Goal: Information Seeking & Learning: Learn about a topic

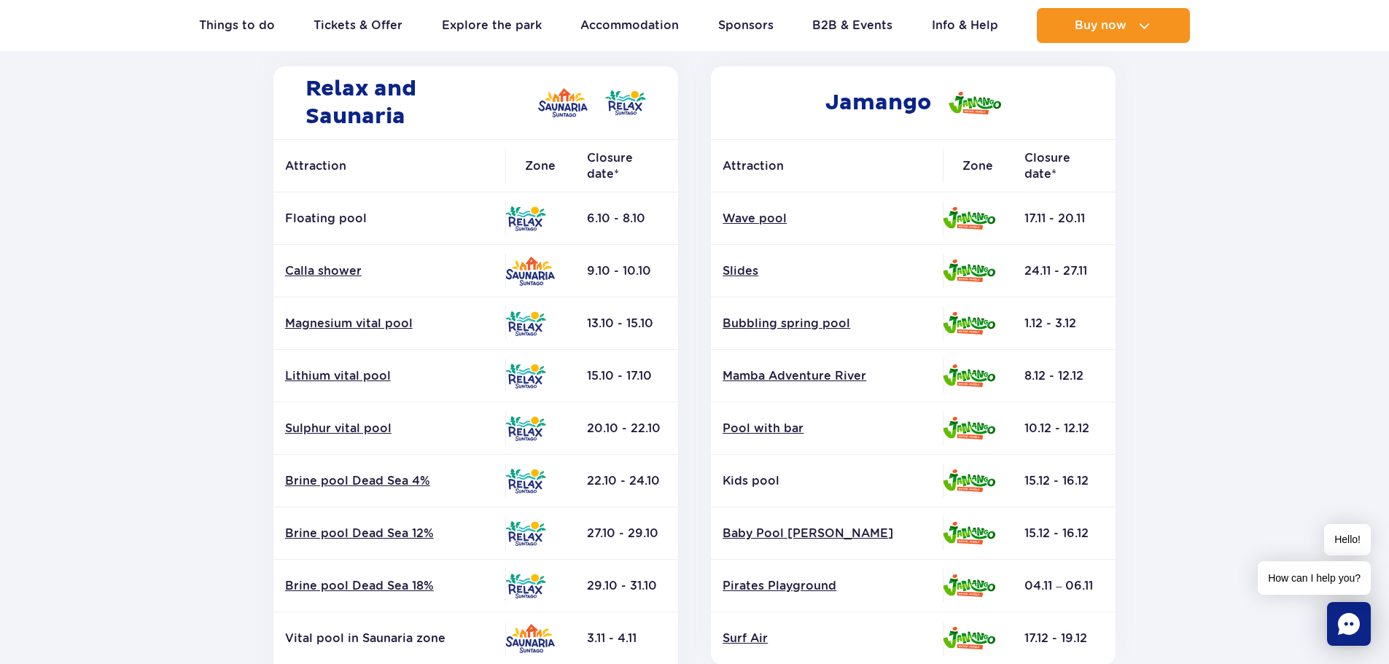
scroll to position [146, 0]
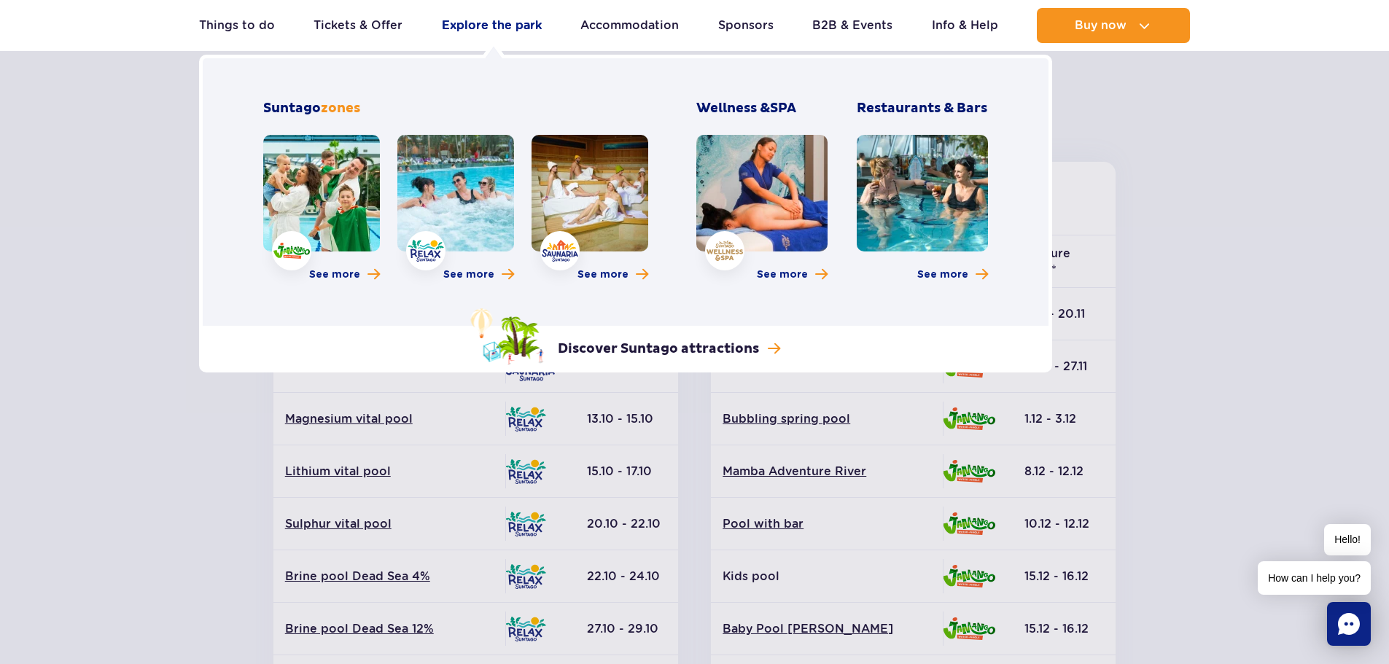
click at [465, 20] on link "Explore the park" at bounding box center [492, 25] width 100 height 35
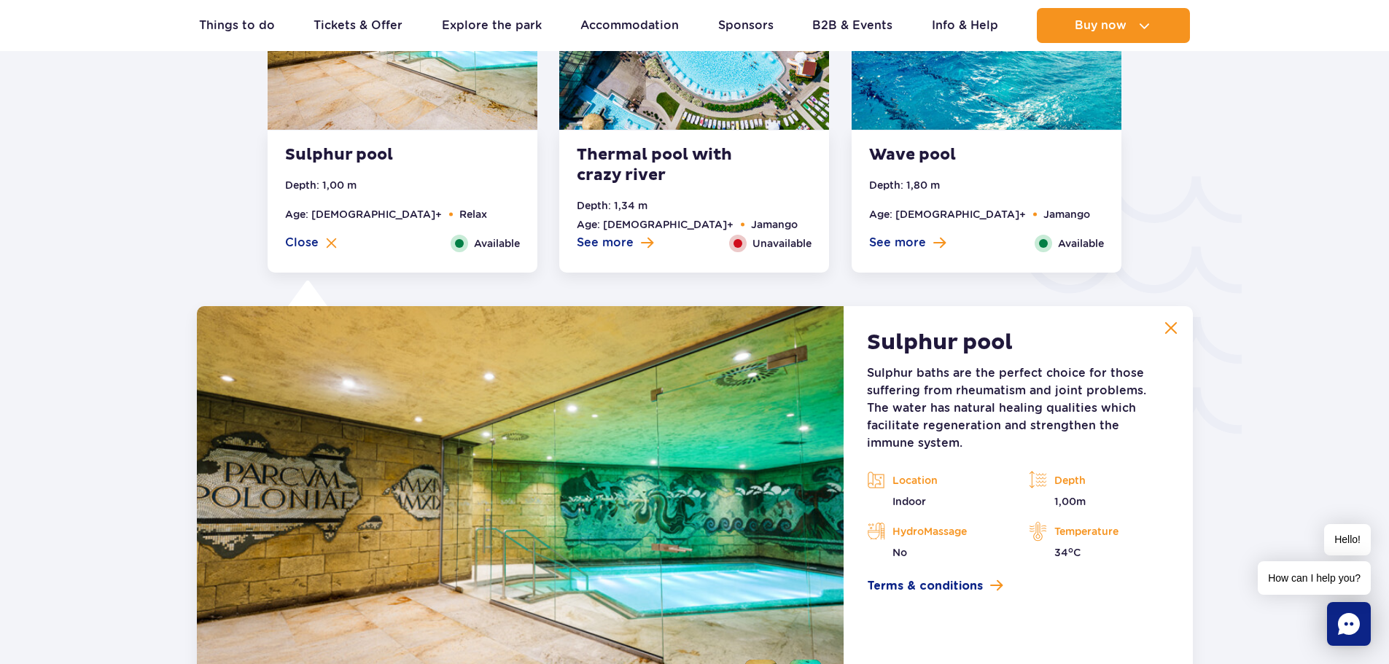
scroll to position [2266, 0]
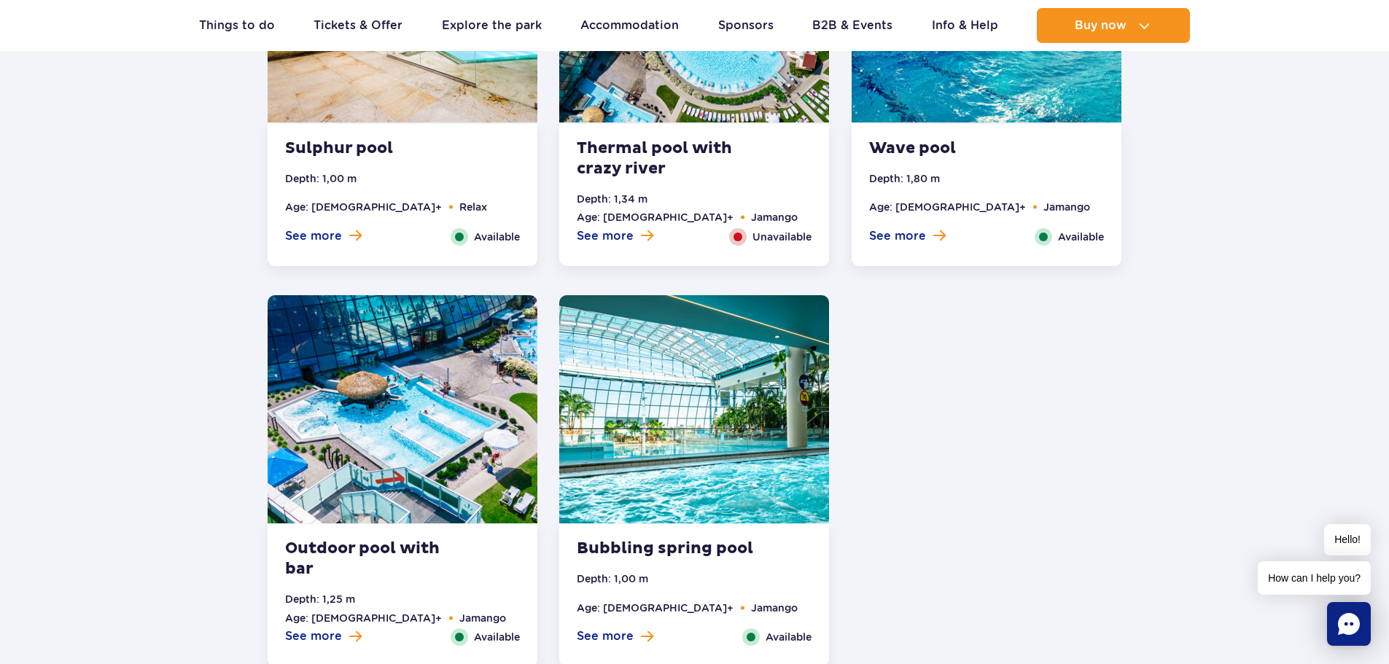
scroll to position [2958, 0]
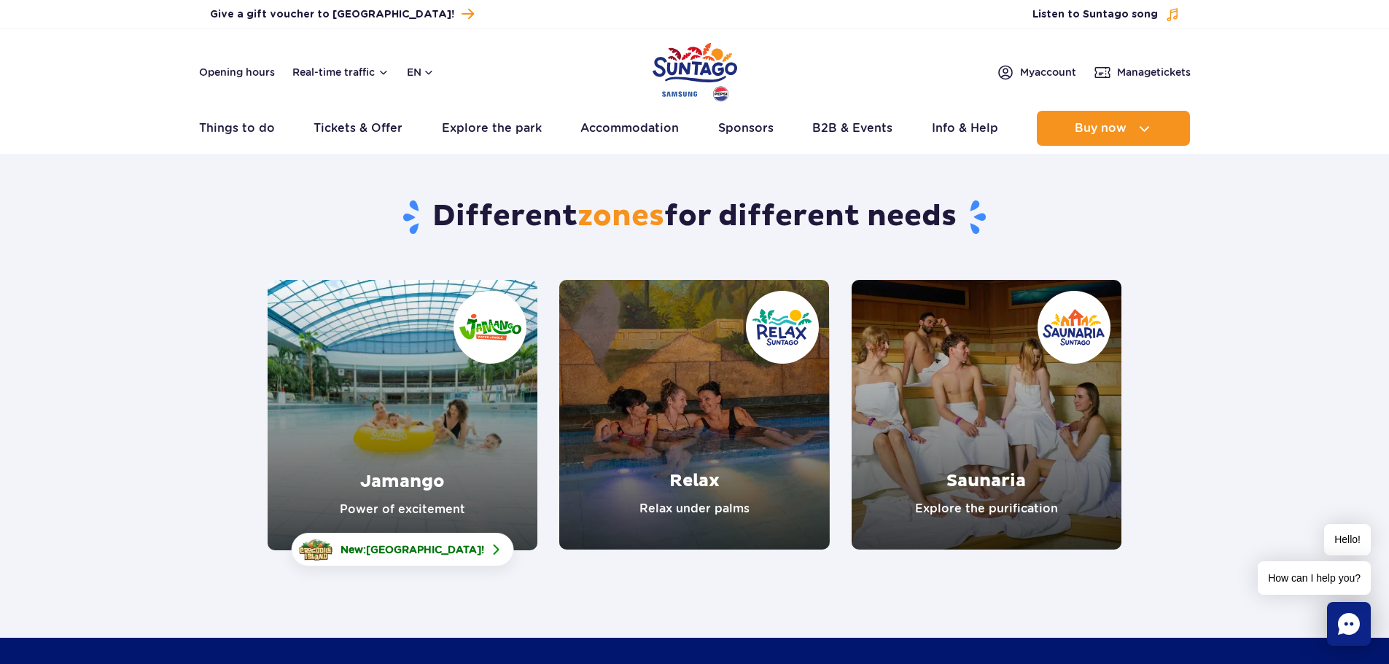
click at [733, 416] on link "Relax" at bounding box center [694, 415] width 270 height 270
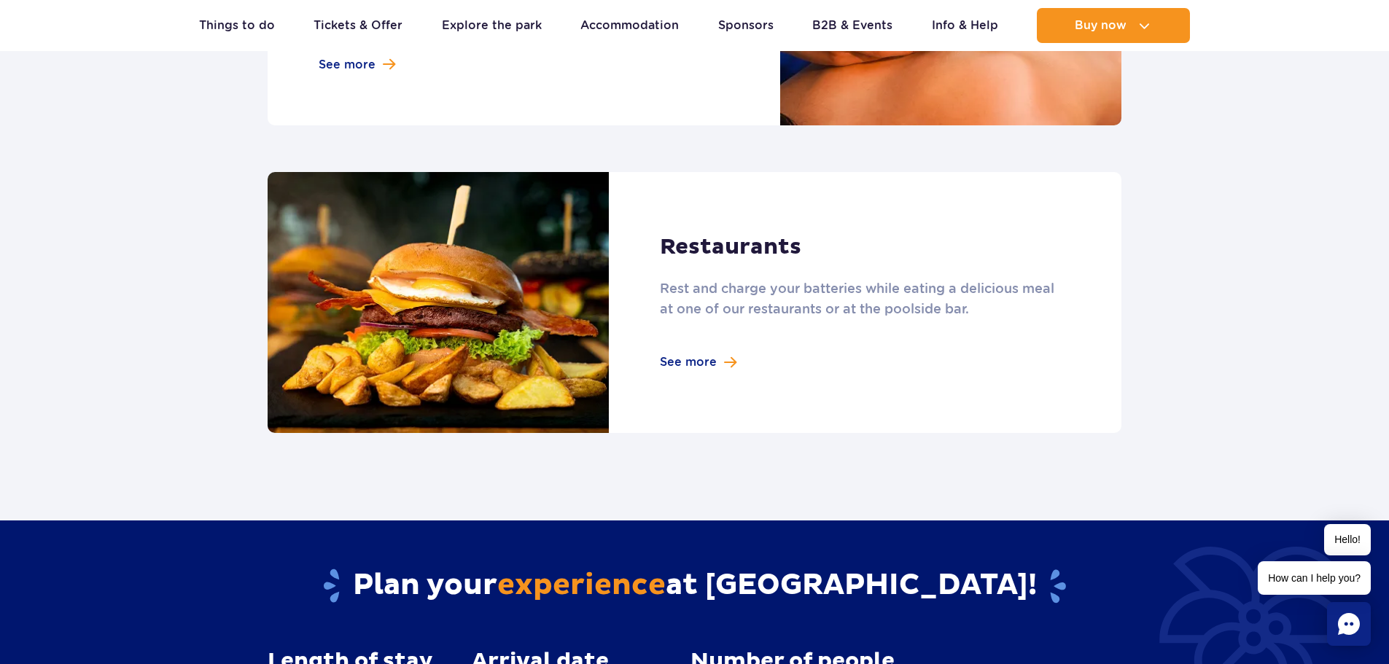
scroll to position [1531, 0]
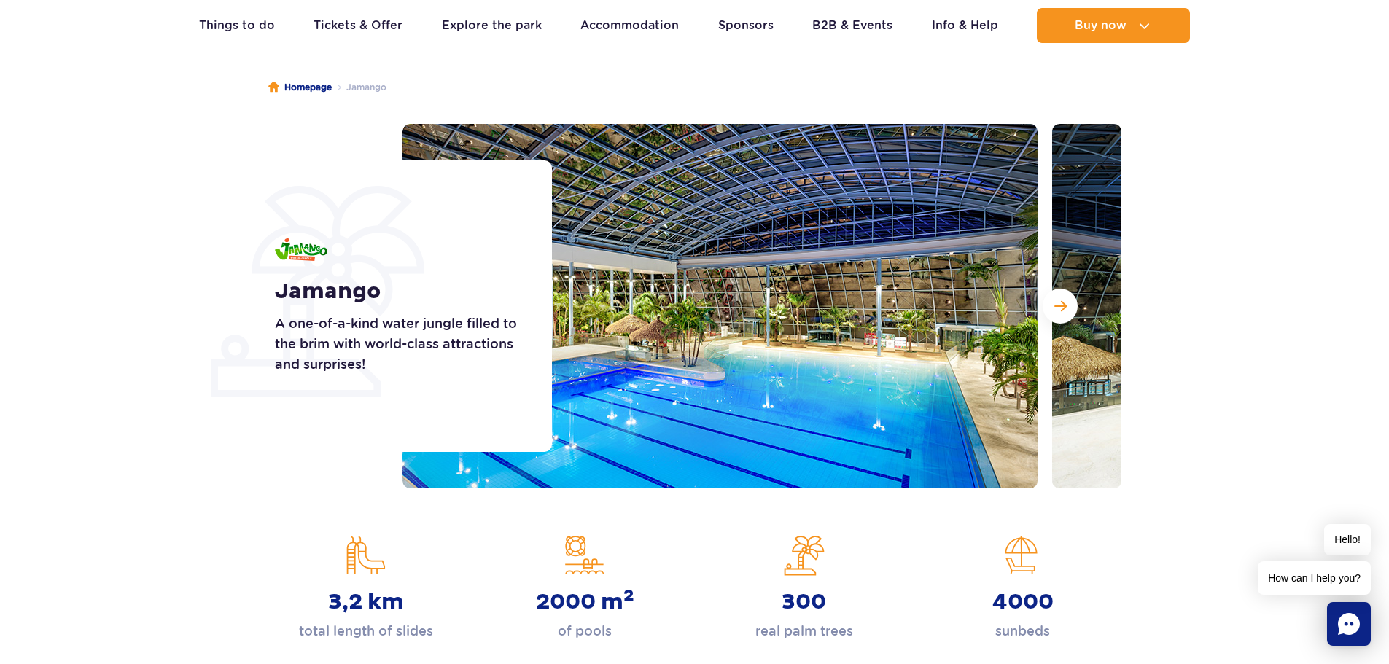
scroll to position [219, 0]
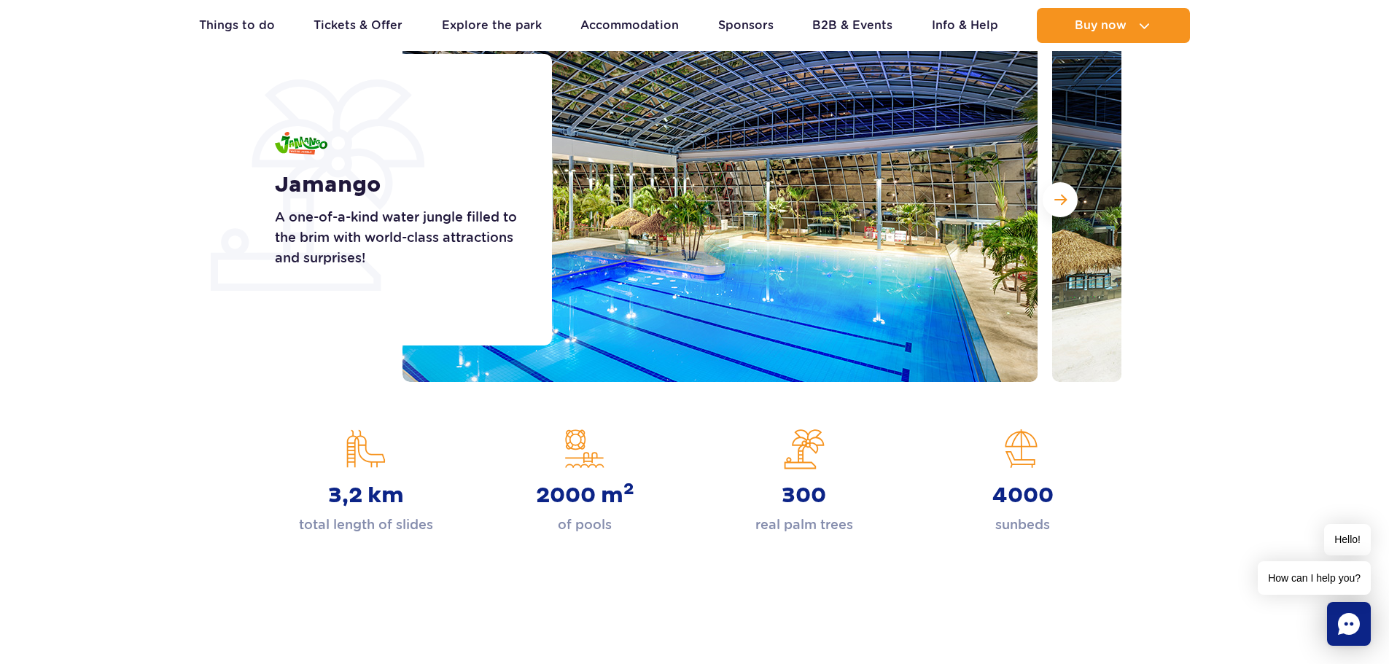
click at [1080, 182] on img at bounding box center [1369, 199] width 635 height 364
click at [1063, 195] on span "Next slide" at bounding box center [1060, 199] width 12 height 13
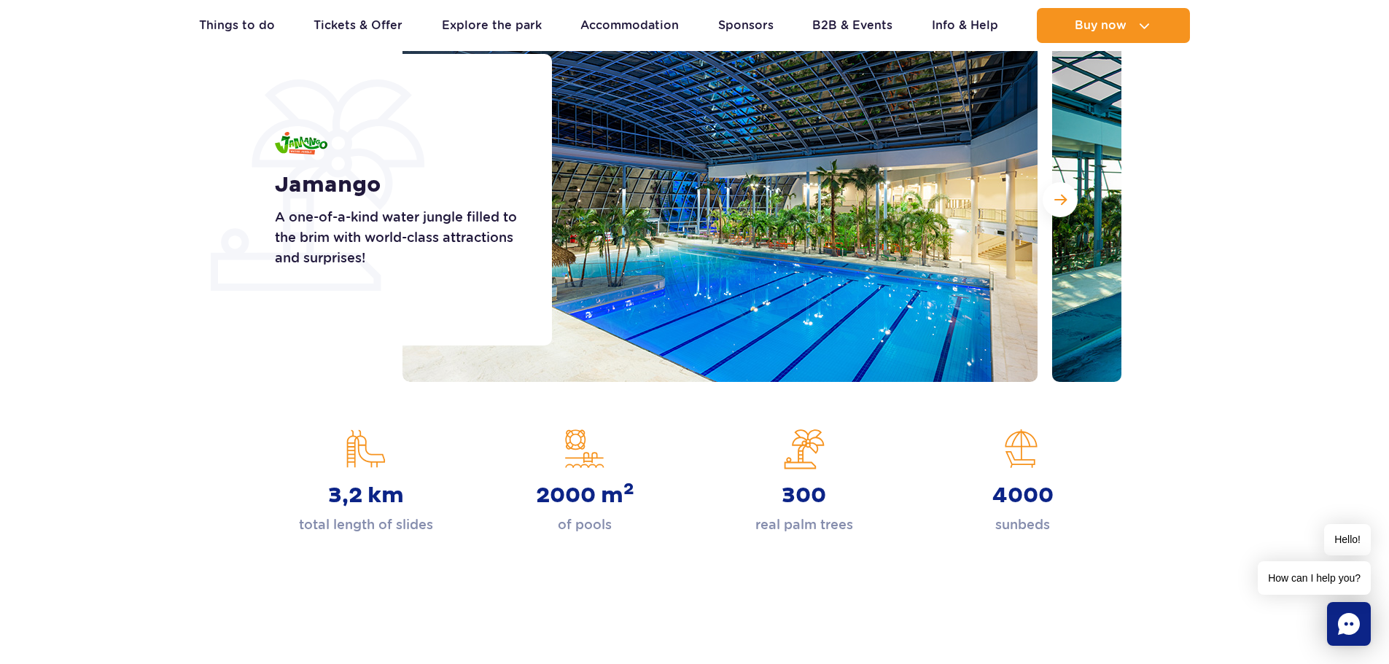
click at [432, 235] on p "A one-of-a-kind water jungle filled to the brim with world-class attractions an…" at bounding box center [397, 237] width 244 height 61
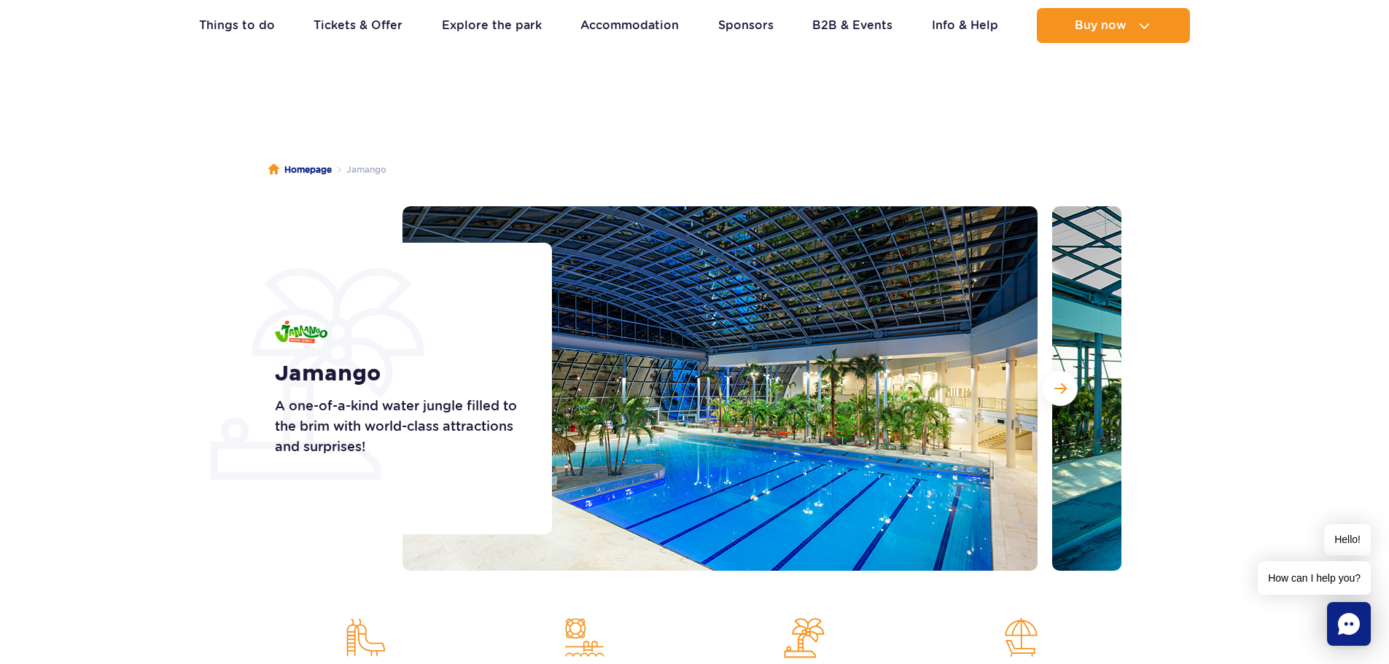
scroll to position [0, 0]
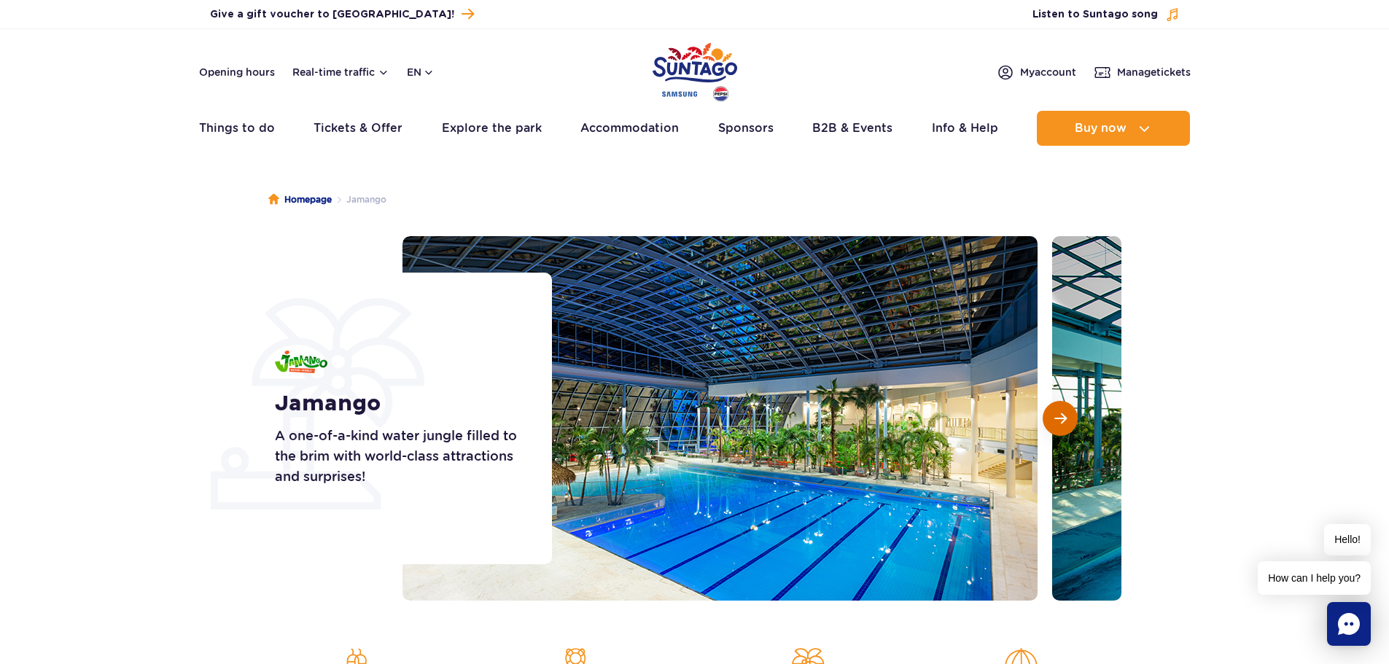
click at [1061, 424] on span "Next slide" at bounding box center [1060, 418] width 12 height 13
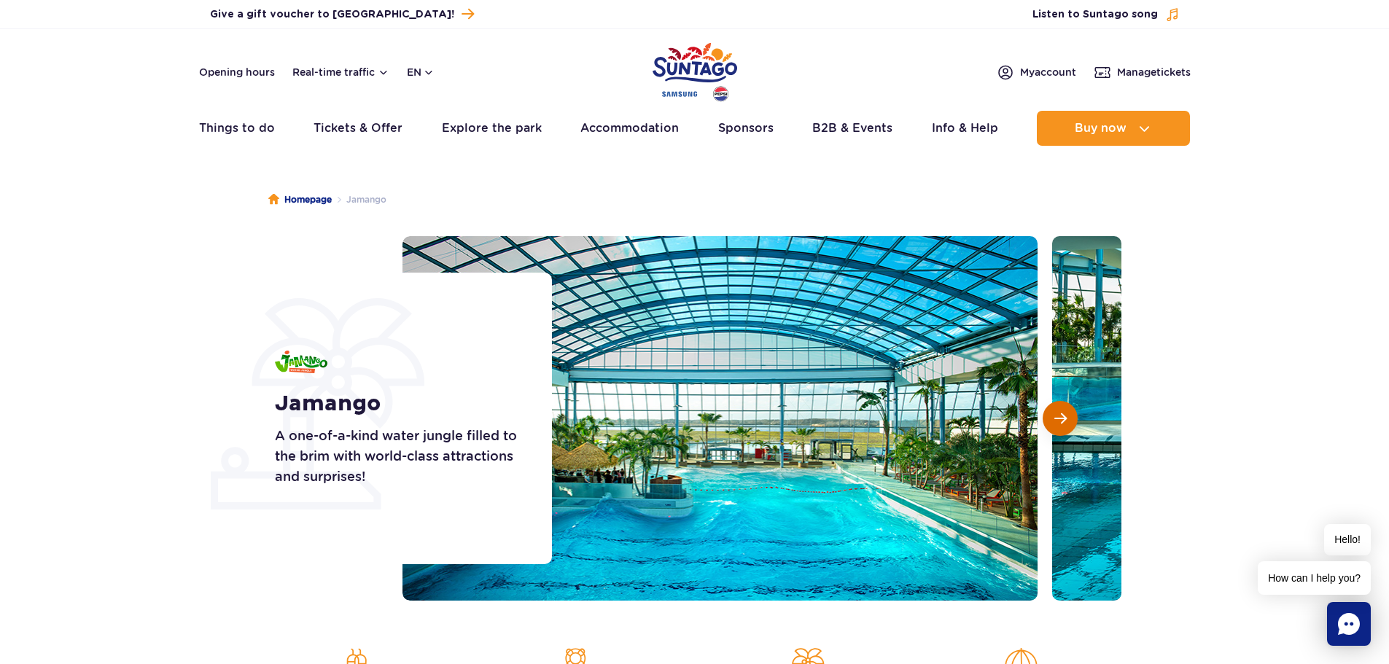
click at [1061, 424] on span "Next slide" at bounding box center [1060, 418] width 12 height 13
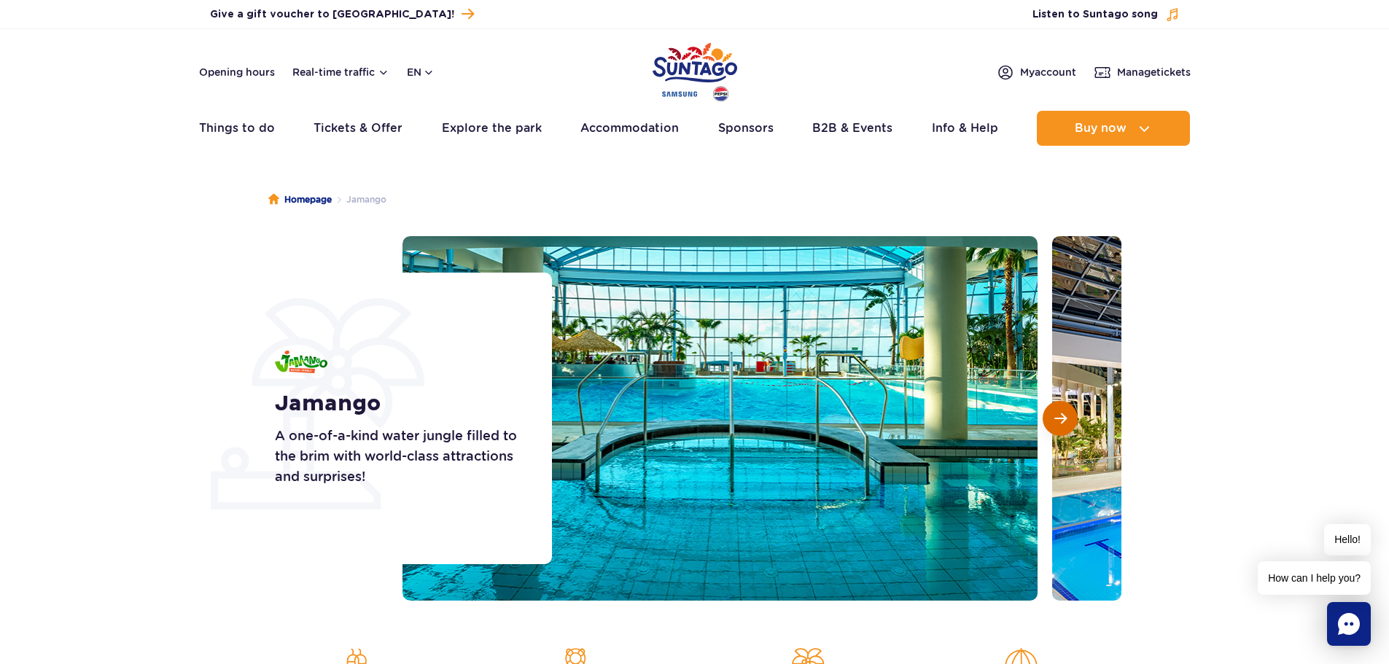
click at [1061, 424] on span "Next slide" at bounding box center [1060, 418] width 12 height 13
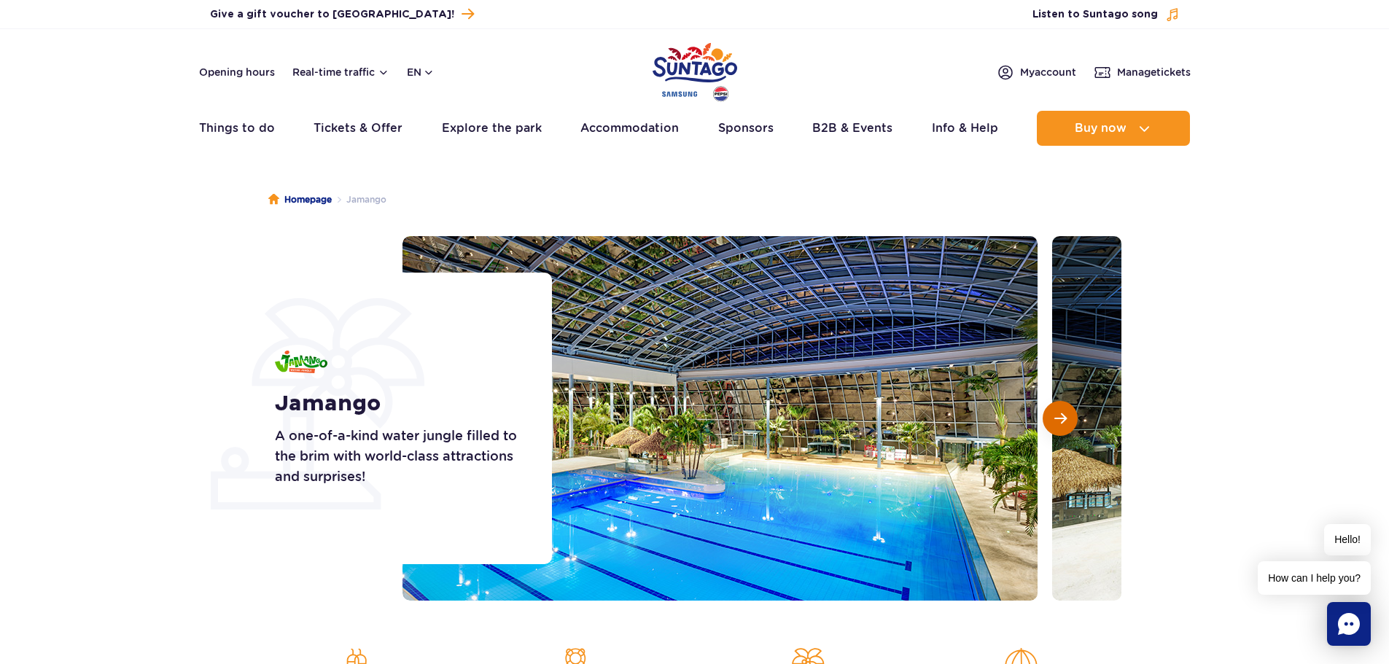
click at [1061, 424] on span "Next slide" at bounding box center [1060, 418] width 12 height 13
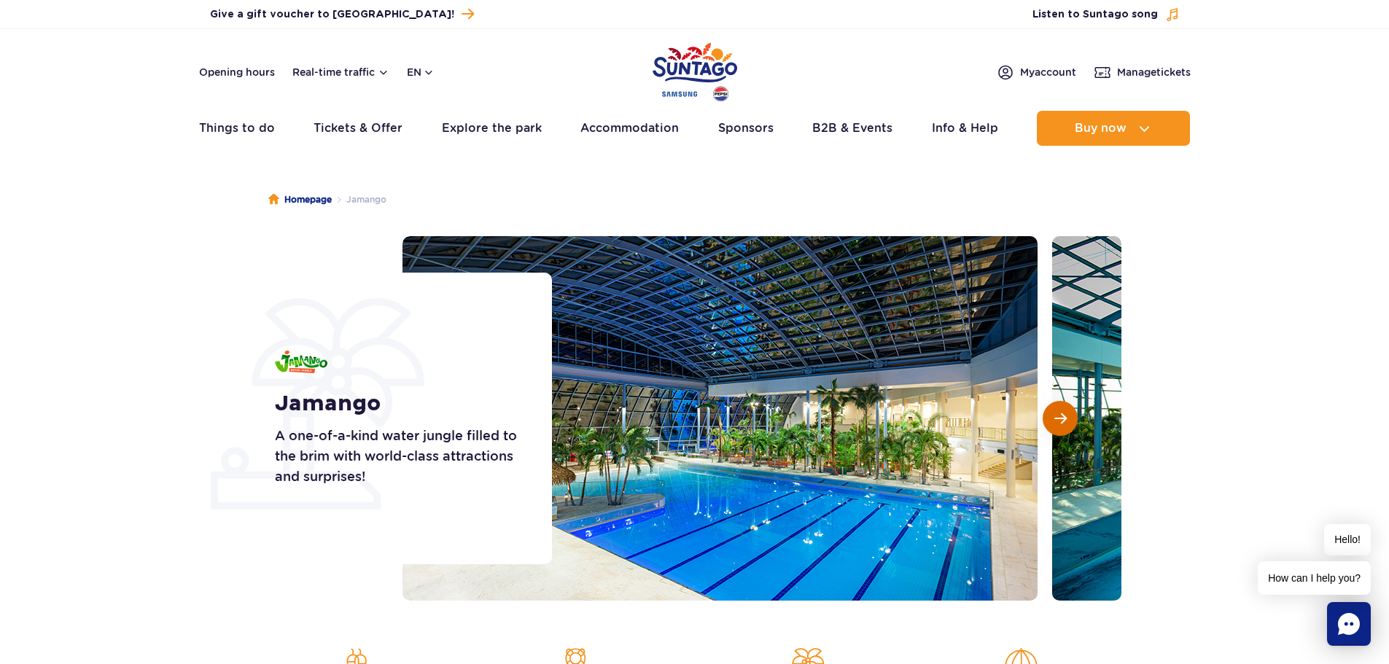
click at [1061, 424] on span "Next slide" at bounding box center [1060, 418] width 12 height 13
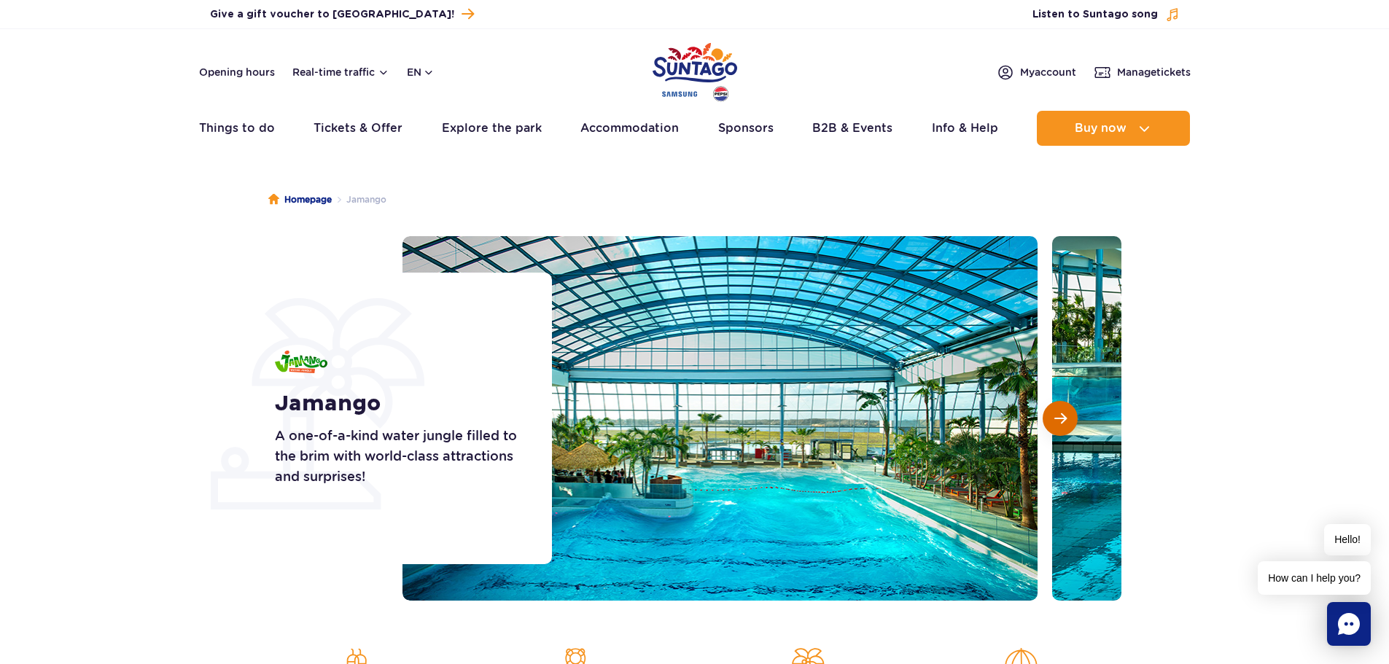
click at [1061, 424] on span "Next slide" at bounding box center [1060, 418] width 12 height 13
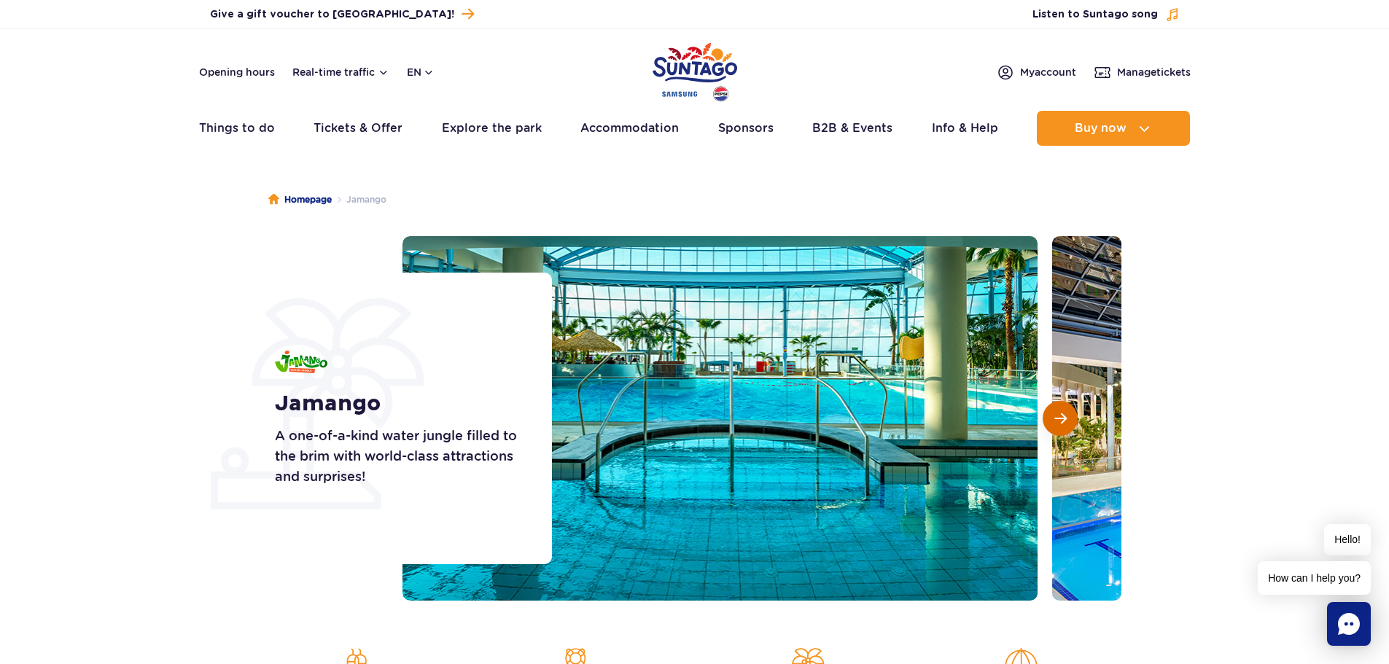
click at [1061, 424] on span "Next slide" at bounding box center [1060, 418] width 12 height 13
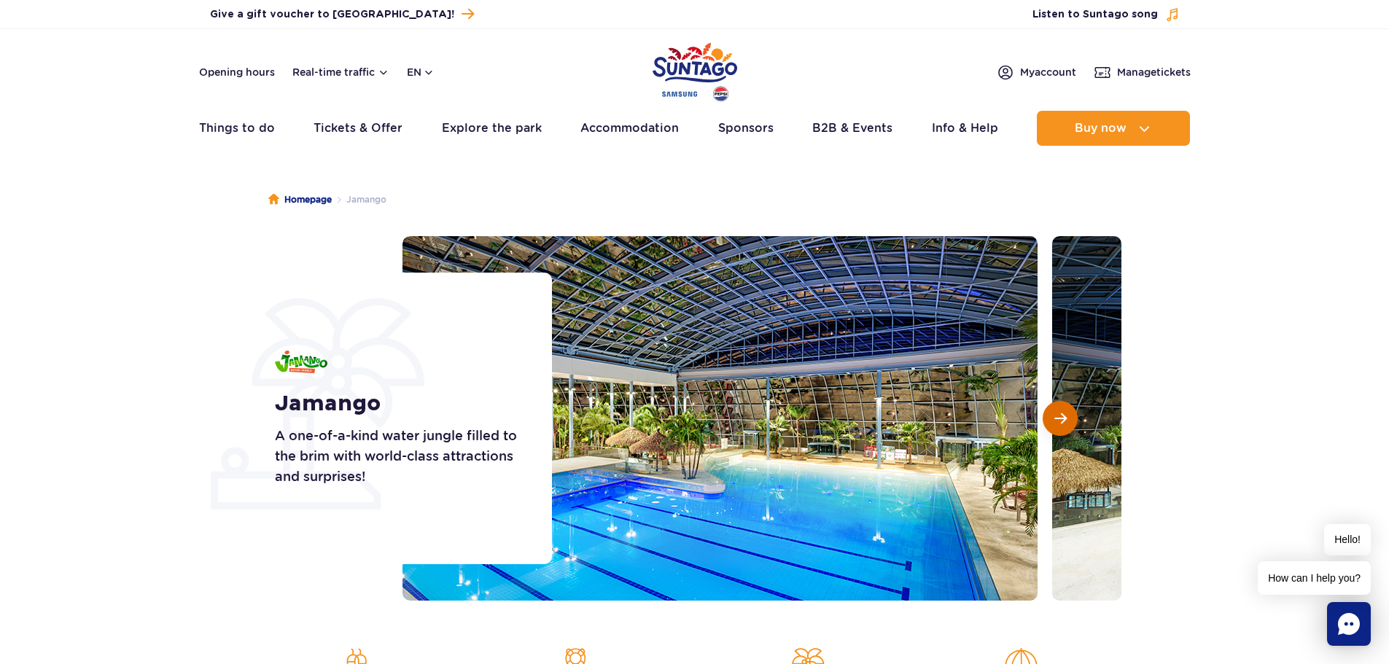
click at [1061, 424] on span "Next slide" at bounding box center [1060, 418] width 12 height 13
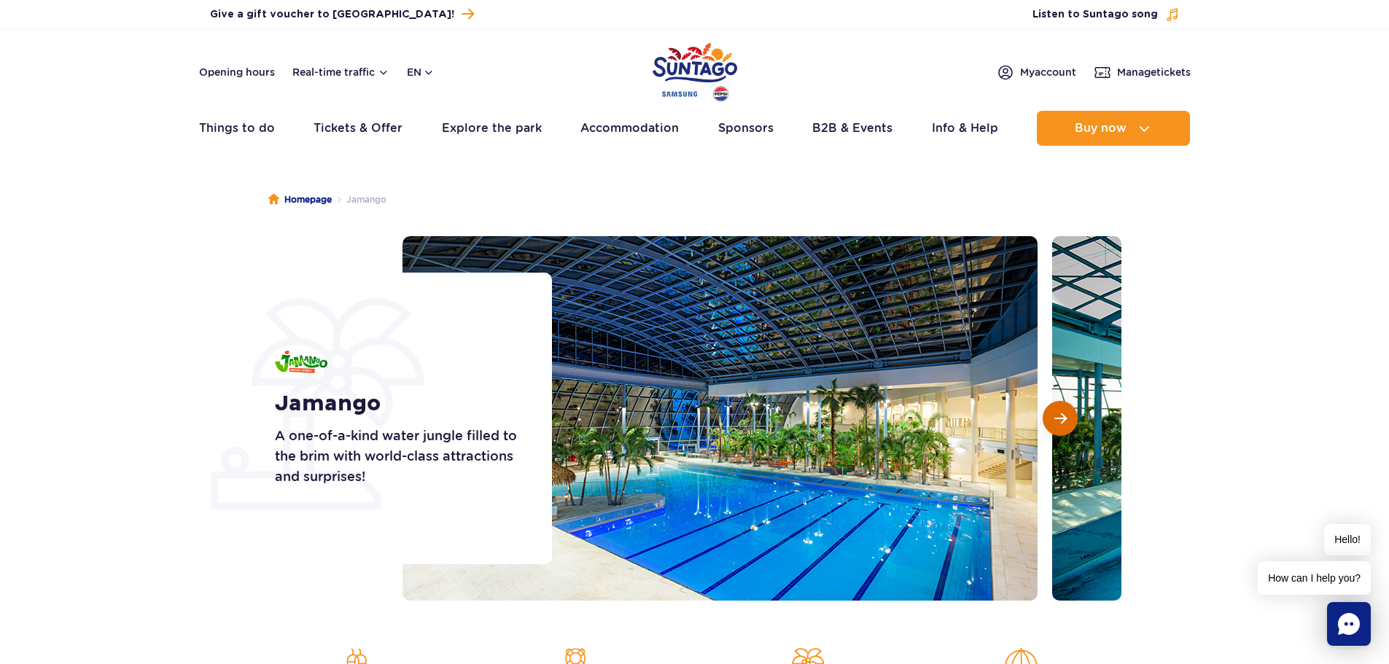
click at [1061, 424] on span "Next slide" at bounding box center [1060, 418] width 12 height 13
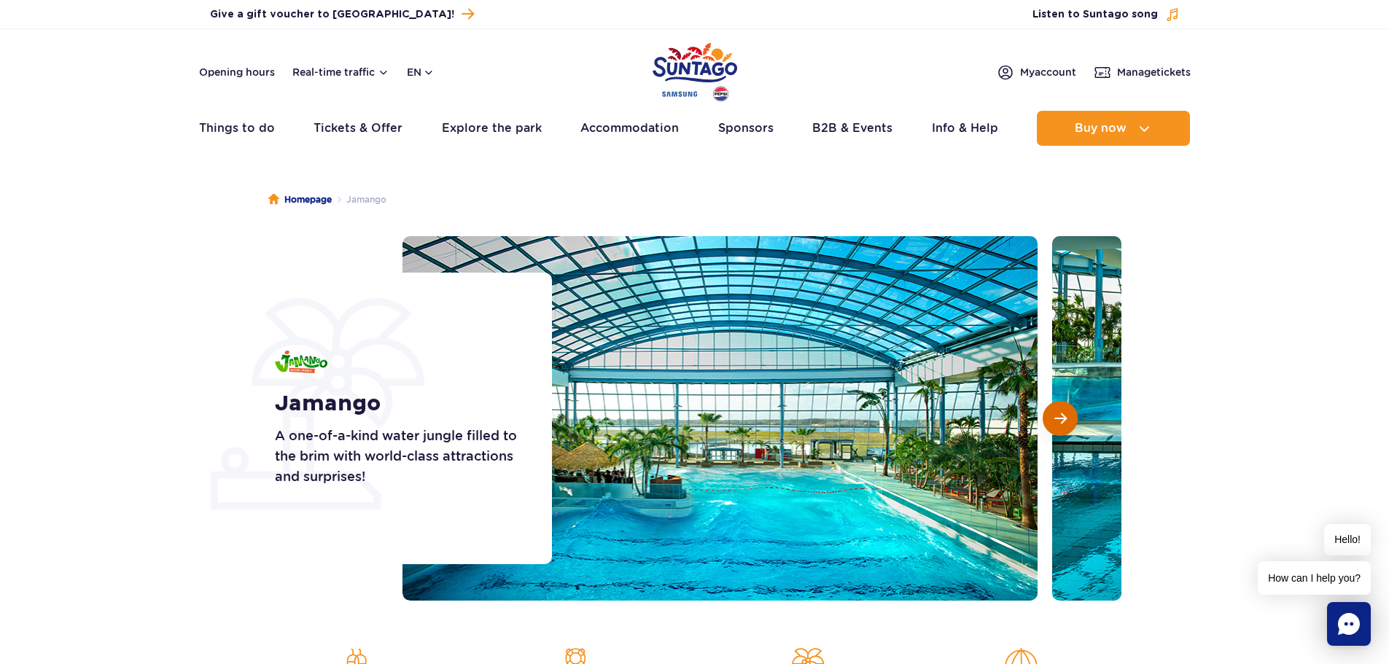
click at [1061, 424] on span "Next slide" at bounding box center [1060, 418] width 12 height 13
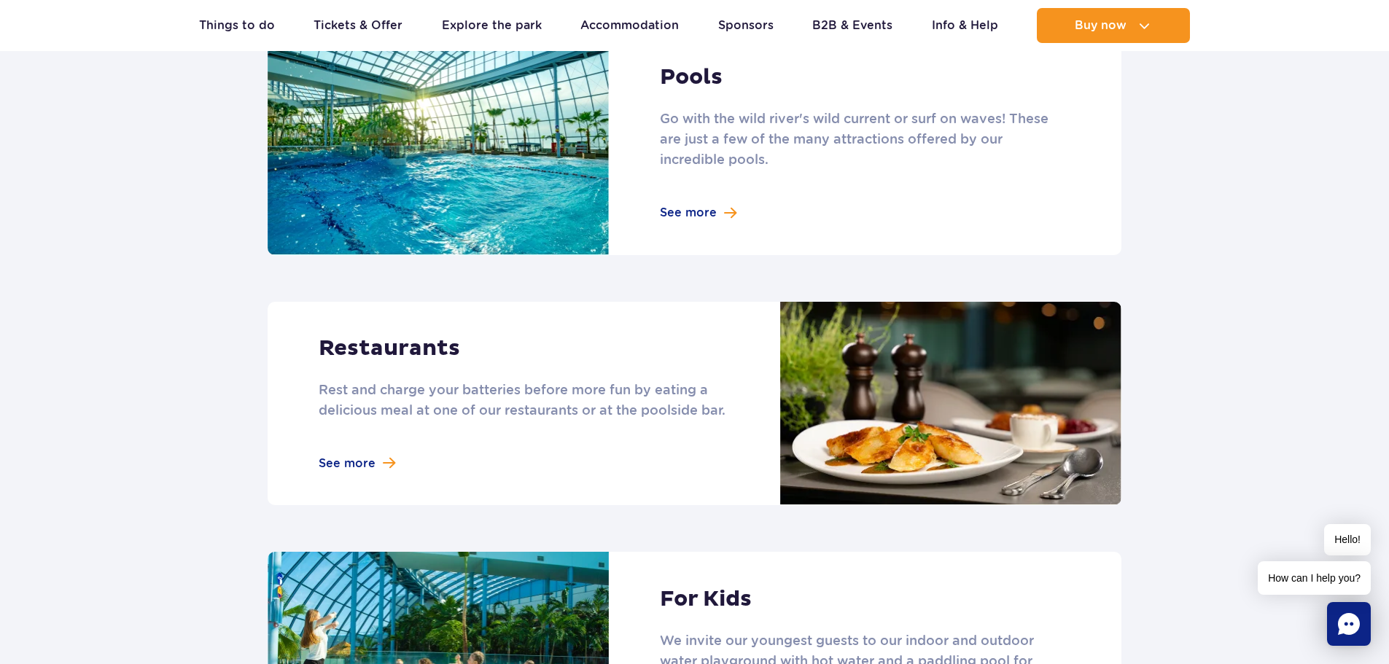
scroll to position [1604, 0]
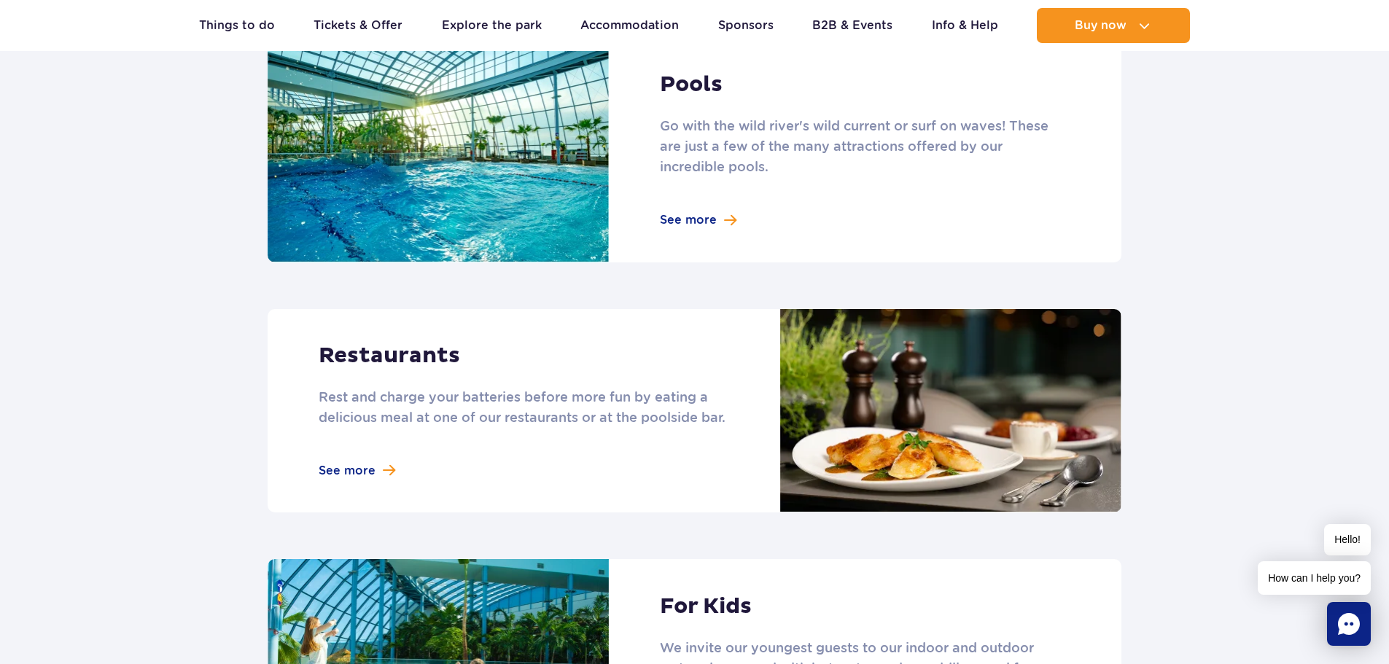
click at [684, 206] on link at bounding box center [695, 150] width 854 height 225
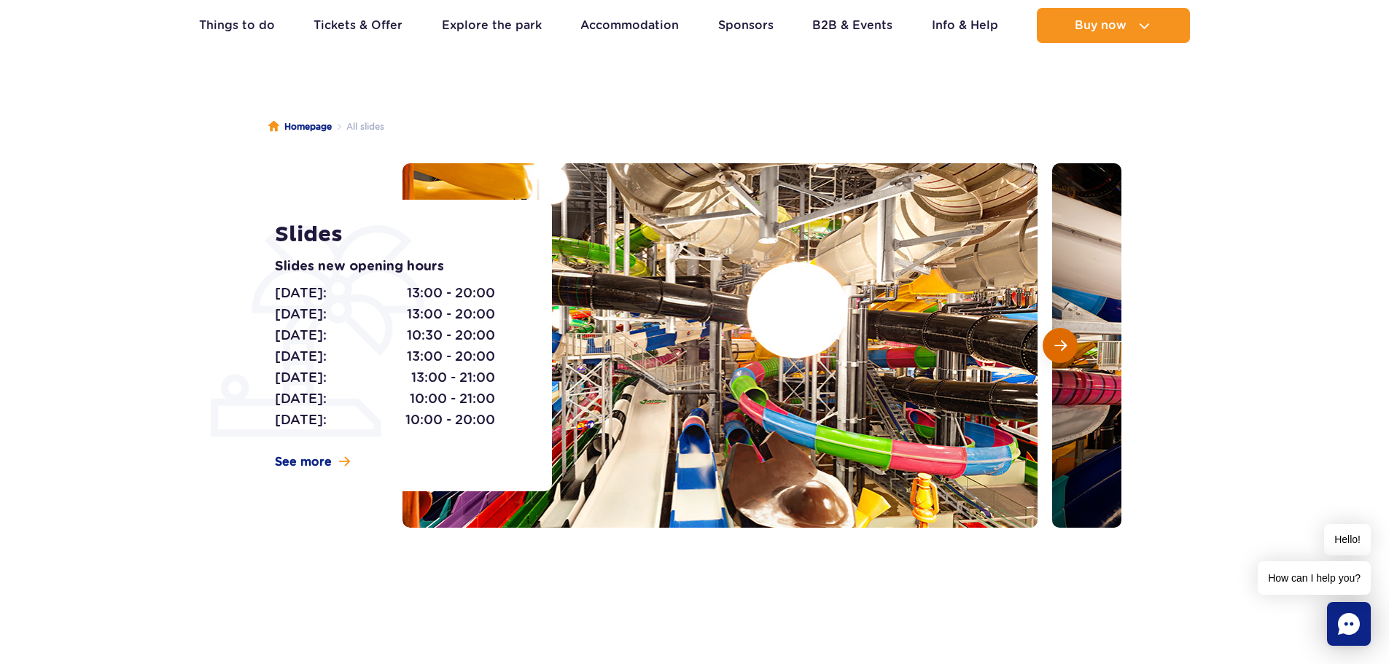
click at [1064, 354] on button "Next slide" at bounding box center [1059, 345] width 35 height 35
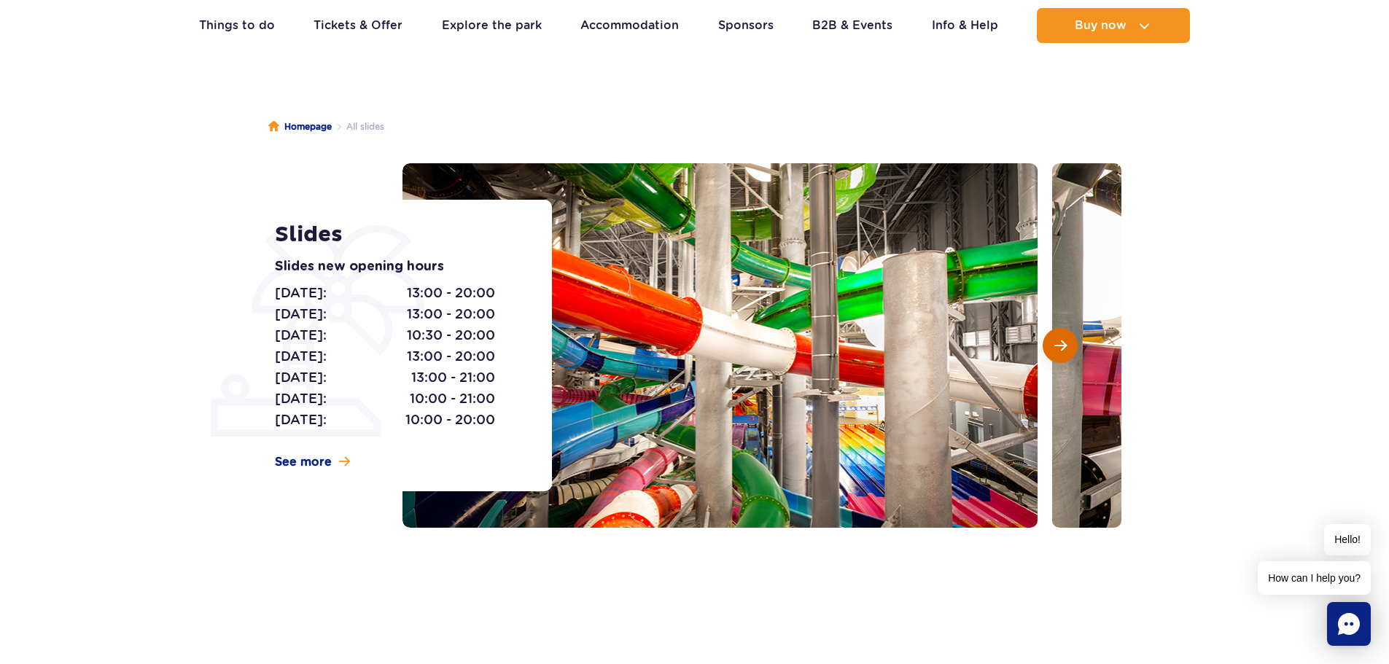
click at [1064, 352] on span "Next slide" at bounding box center [1060, 345] width 12 height 13
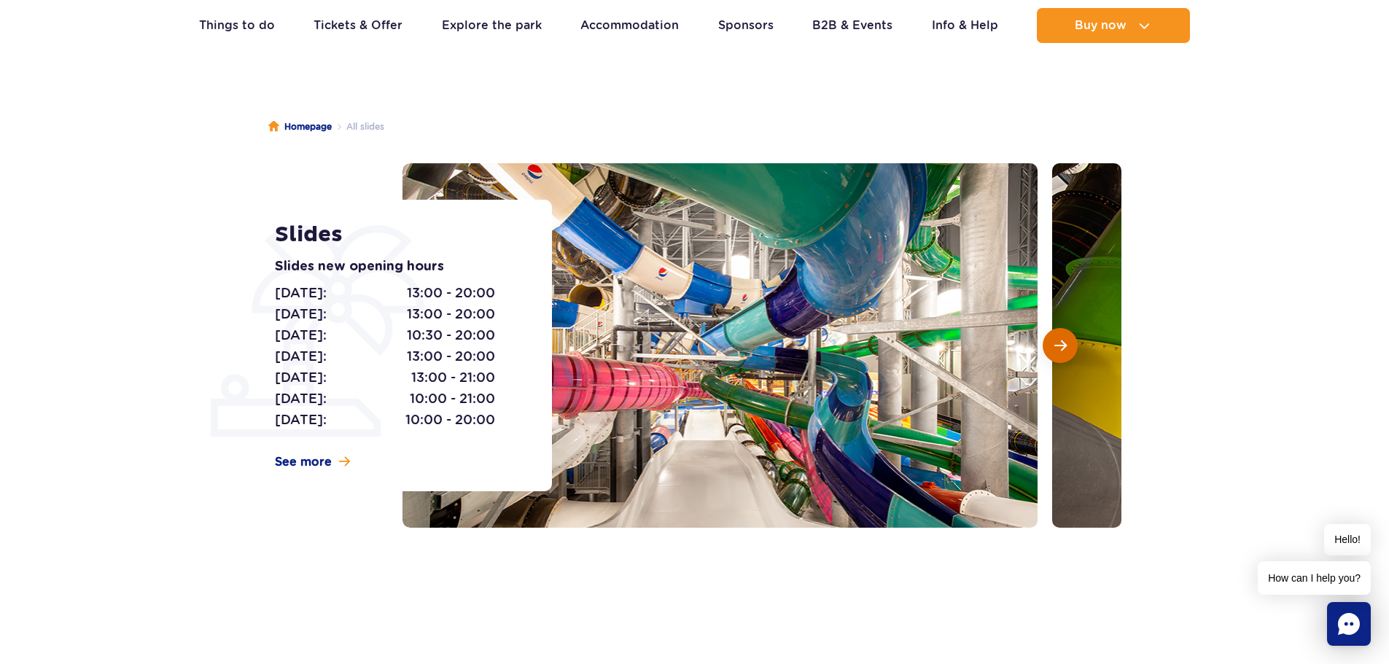
click at [1064, 352] on span "Next slide" at bounding box center [1060, 345] width 12 height 13
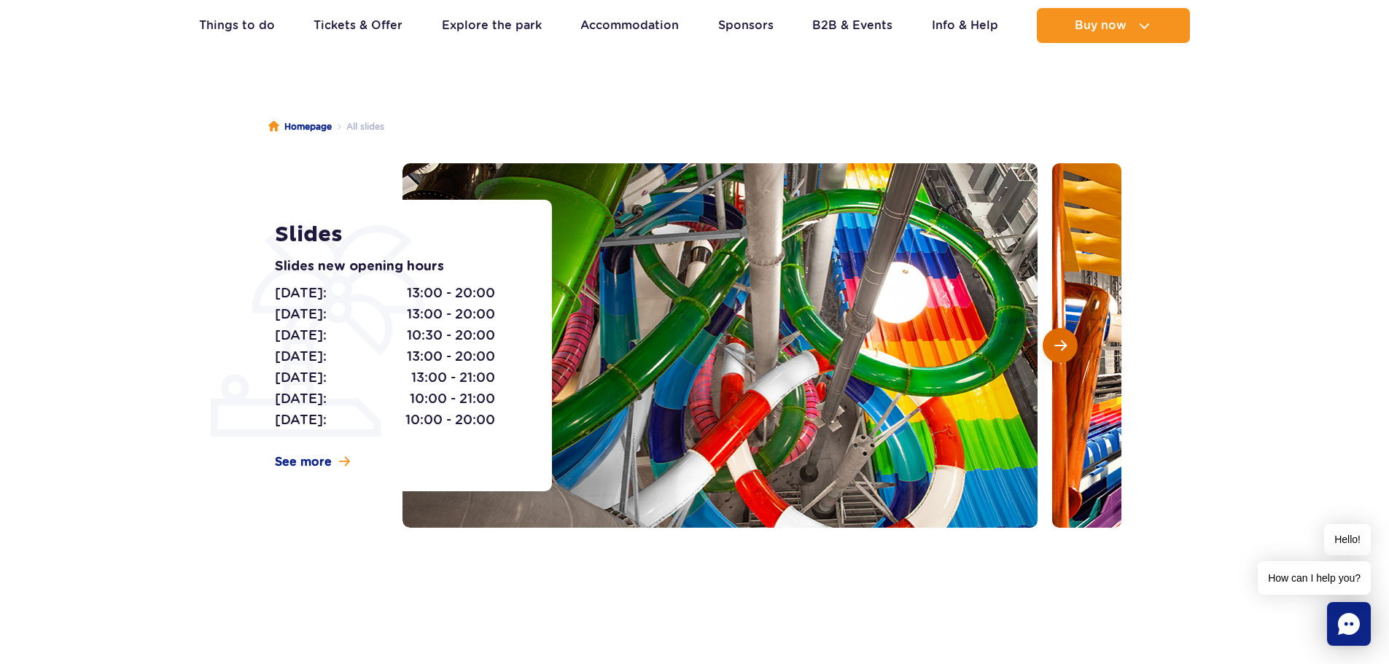
click at [1064, 352] on span "Next slide" at bounding box center [1060, 345] width 12 height 13
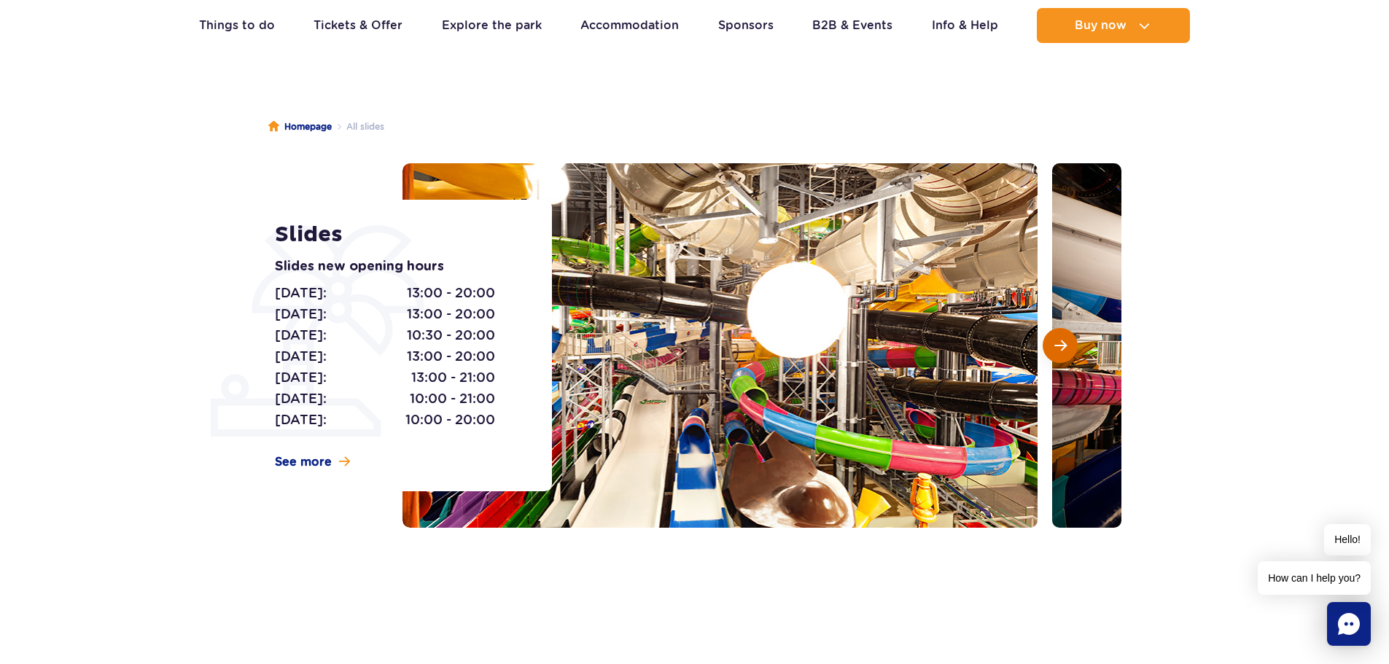
click at [1064, 352] on span "Next slide" at bounding box center [1060, 345] width 12 height 13
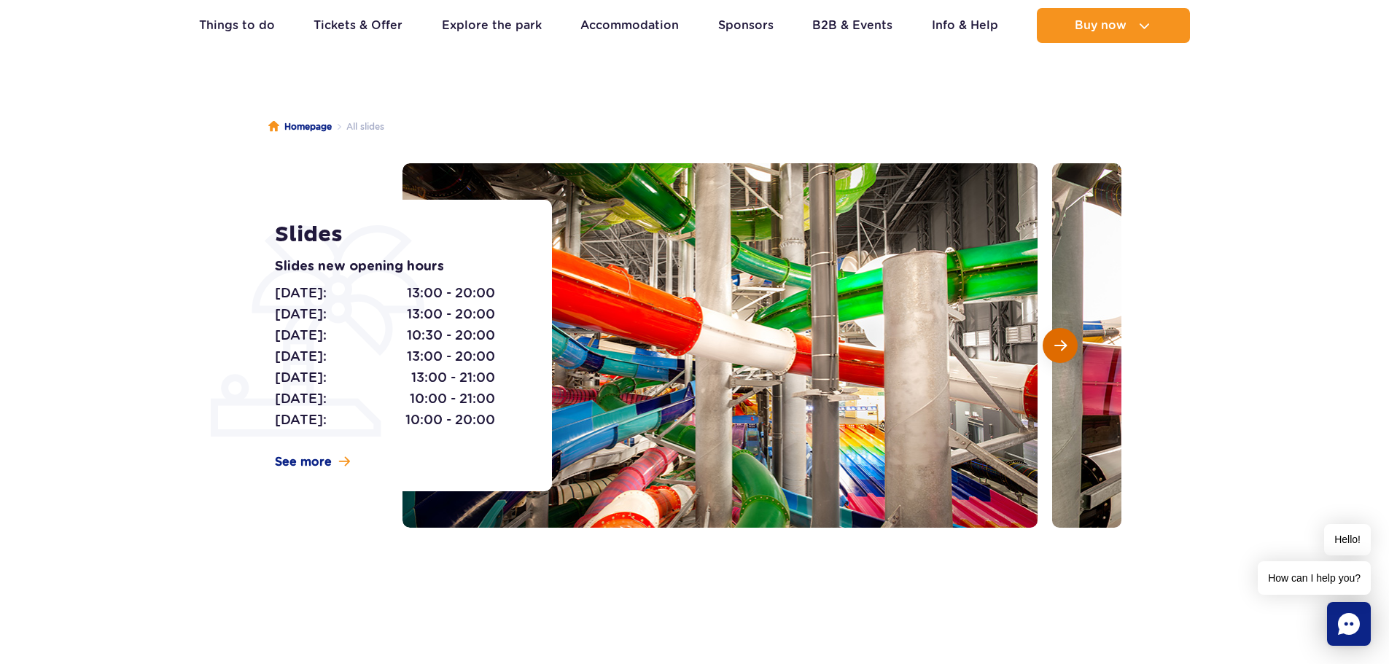
click at [1064, 352] on span "Next slide" at bounding box center [1060, 345] width 12 height 13
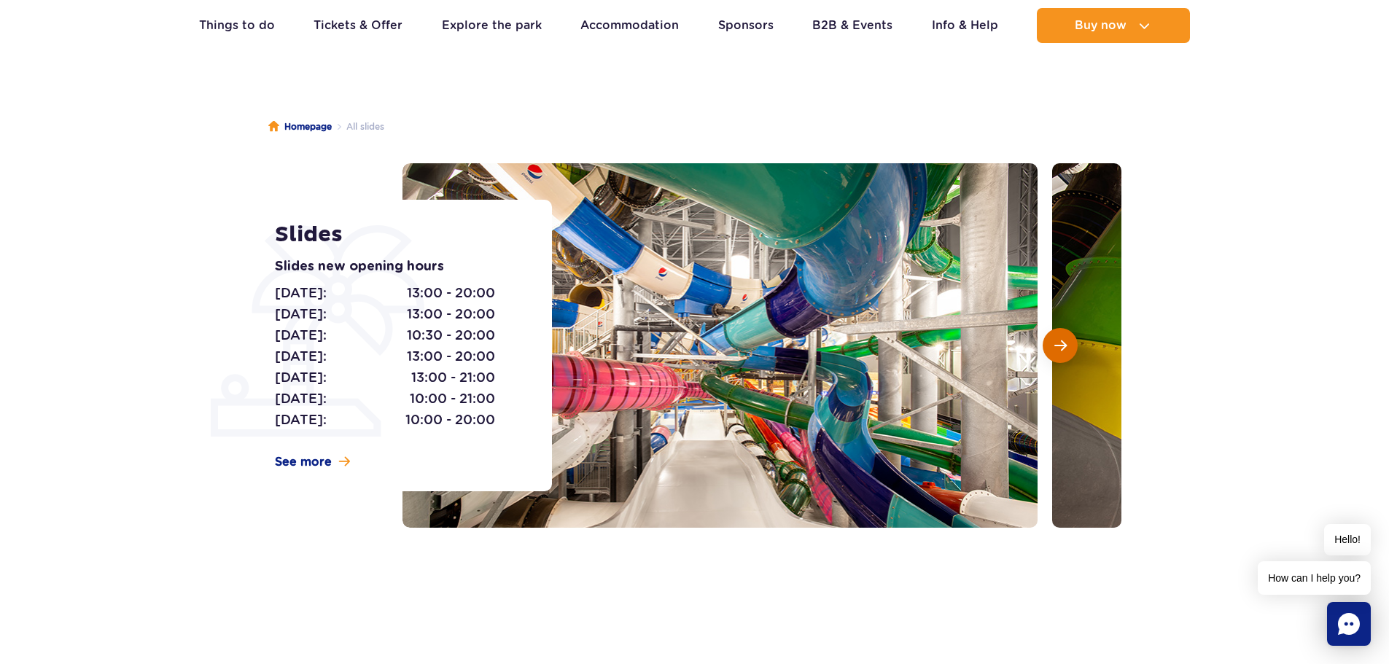
click at [1064, 352] on span "Next slide" at bounding box center [1060, 345] width 12 height 13
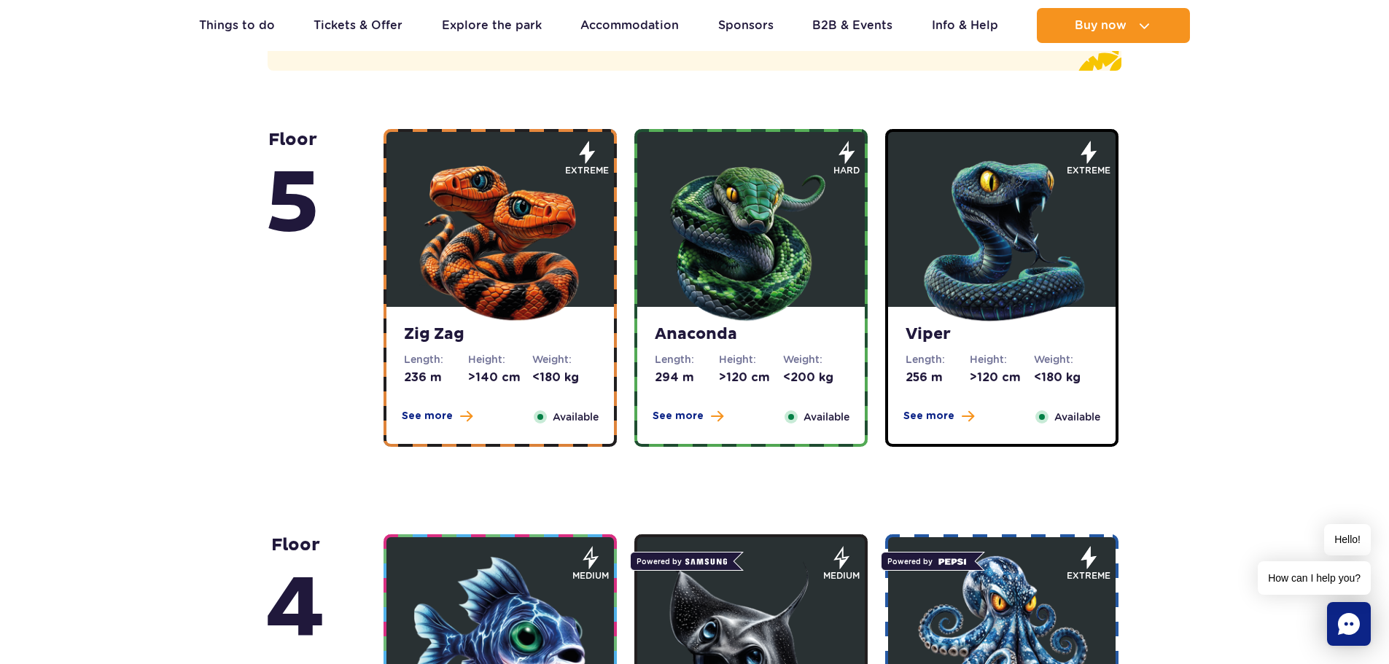
scroll to position [948, 0]
click at [416, 412] on span "See more" at bounding box center [427, 415] width 51 height 15
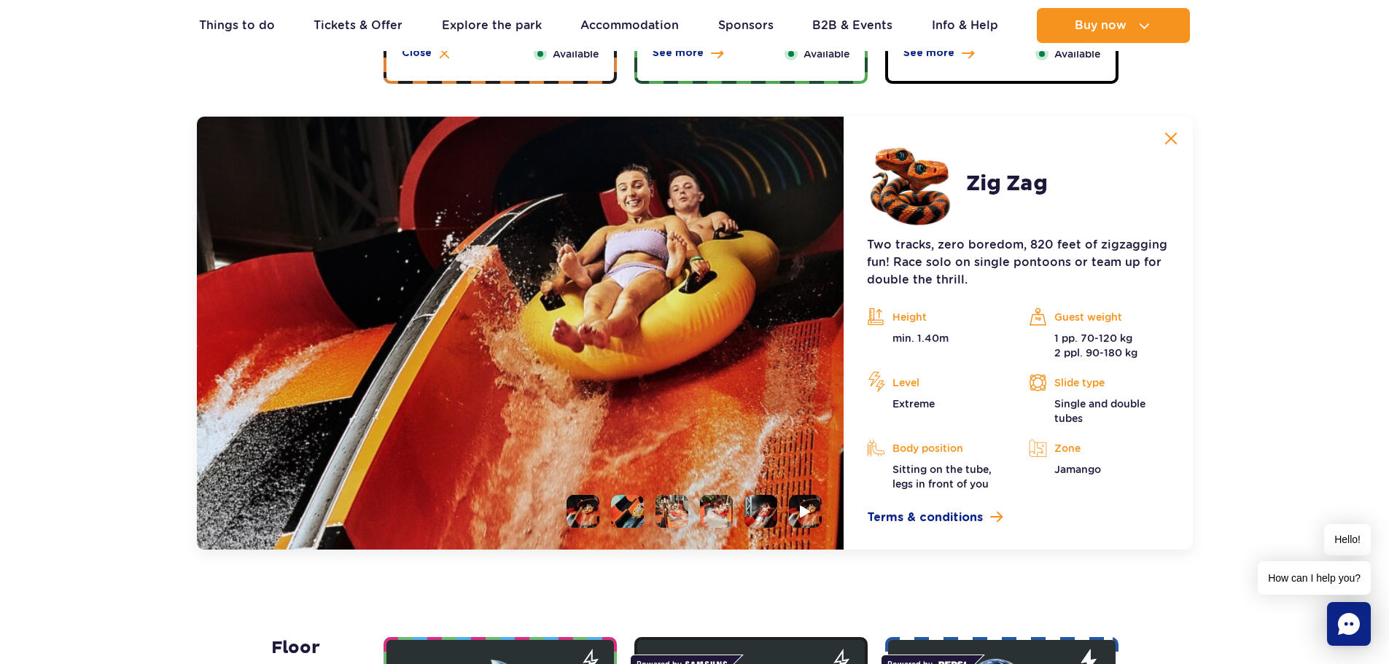
scroll to position [1339, 0]
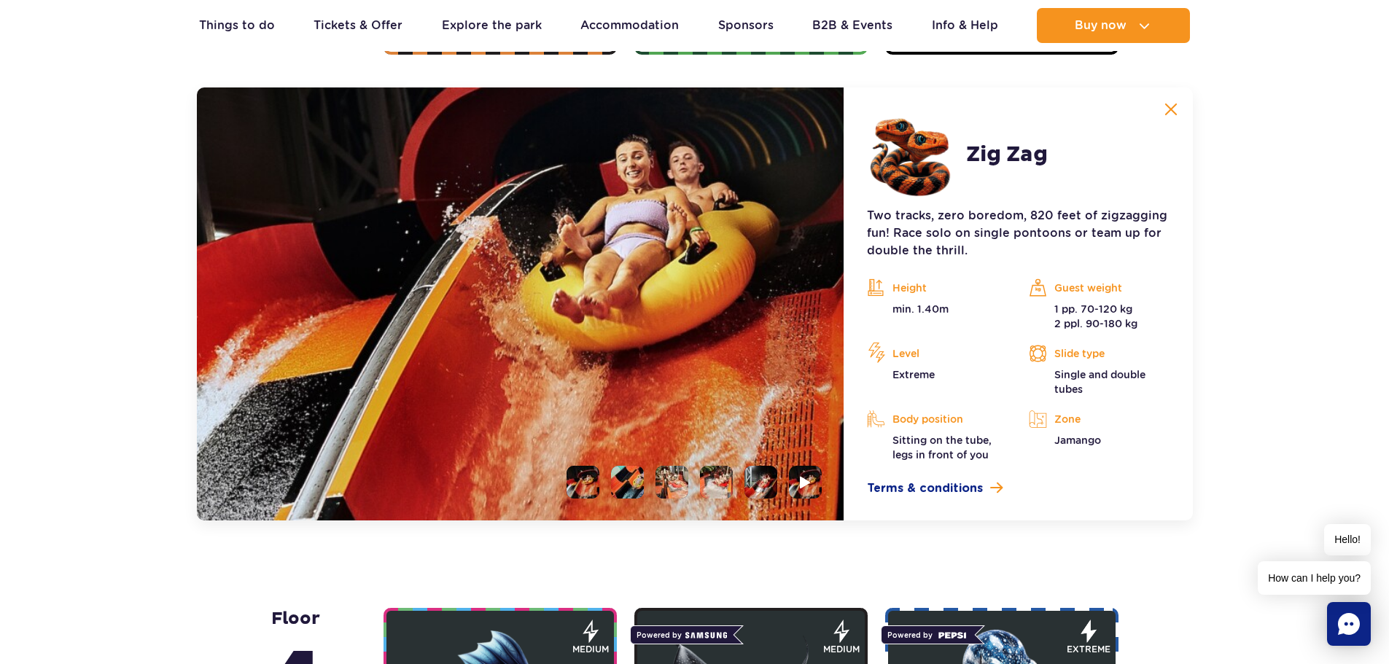
click at [591, 486] on li at bounding box center [582, 482] width 33 height 33
click at [636, 488] on li at bounding box center [627, 482] width 33 height 33
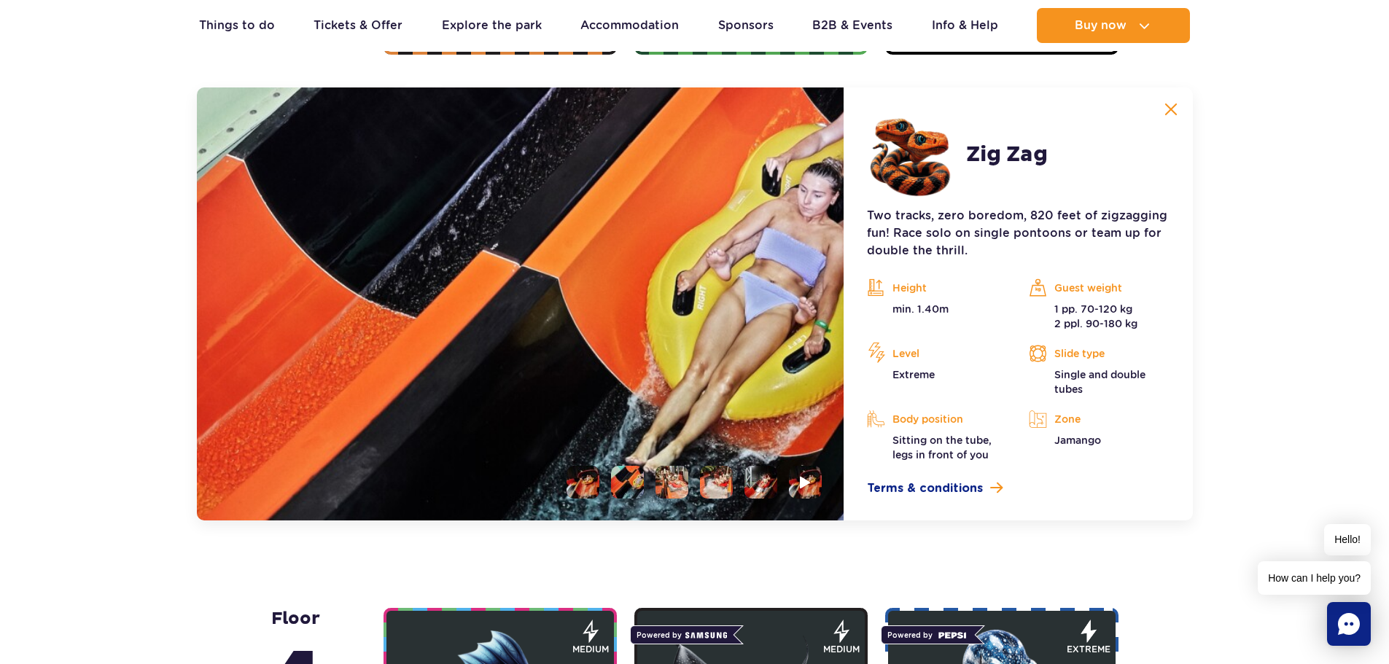
click at [670, 475] on li at bounding box center [671, 482] width 33 height 33
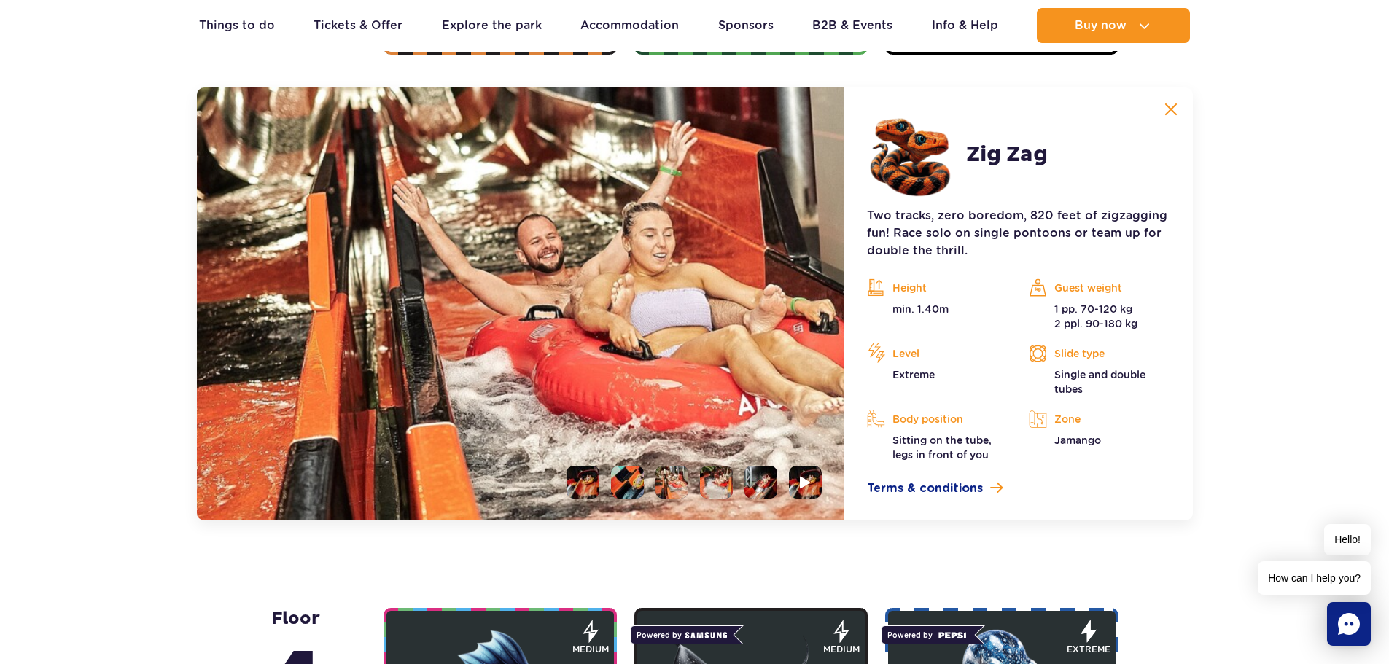
click at [722, 478] on li at bounding box center [716, 482] width 33 height 33
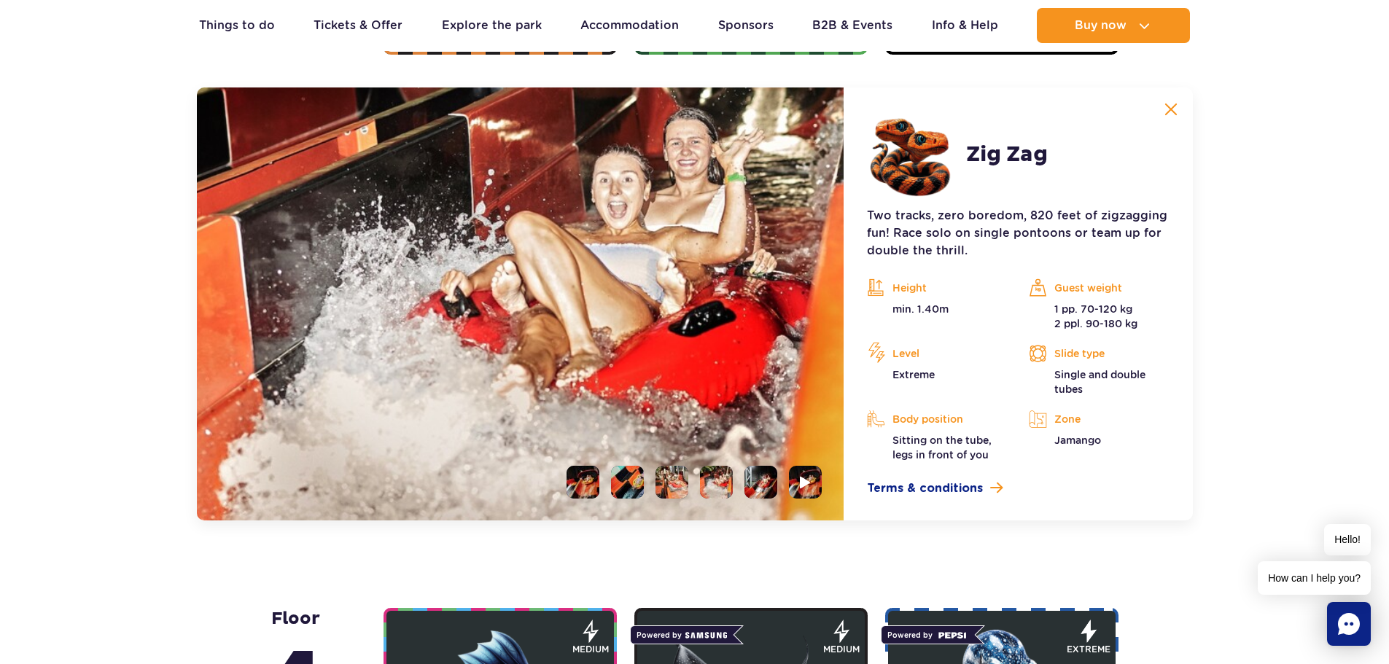
click at [764, 477] on li at bounding box center [760, 482] width 33 height 33
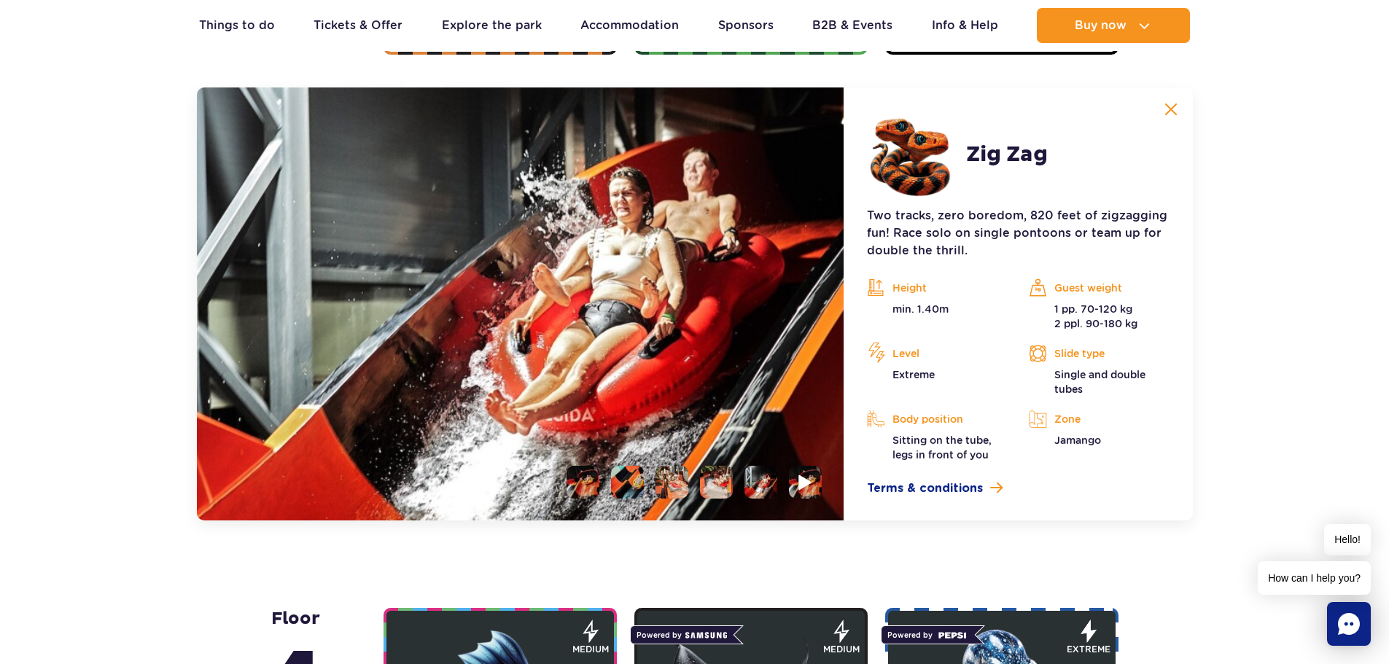
click at [808, 488] on img at bounding box center [806, 482] width 14 height 17
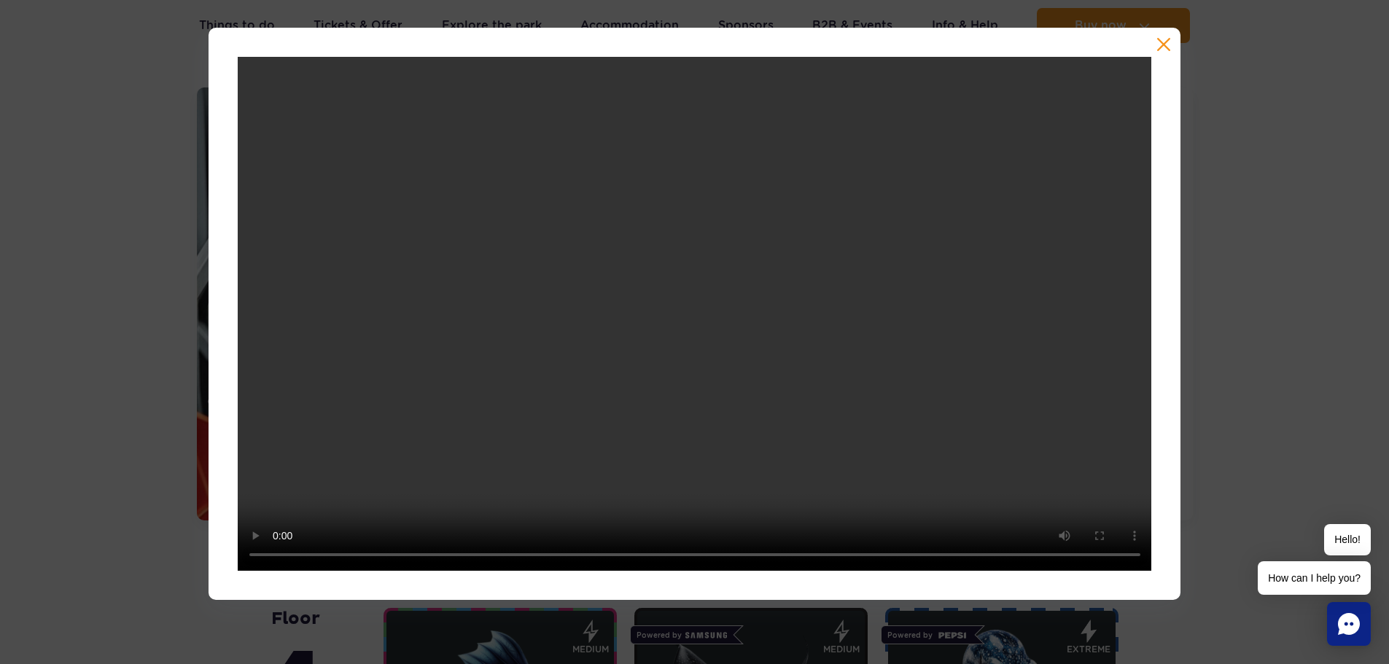
click at [1167, 45] on button "button" at bounding box center [1163, 44] width 15 height 15
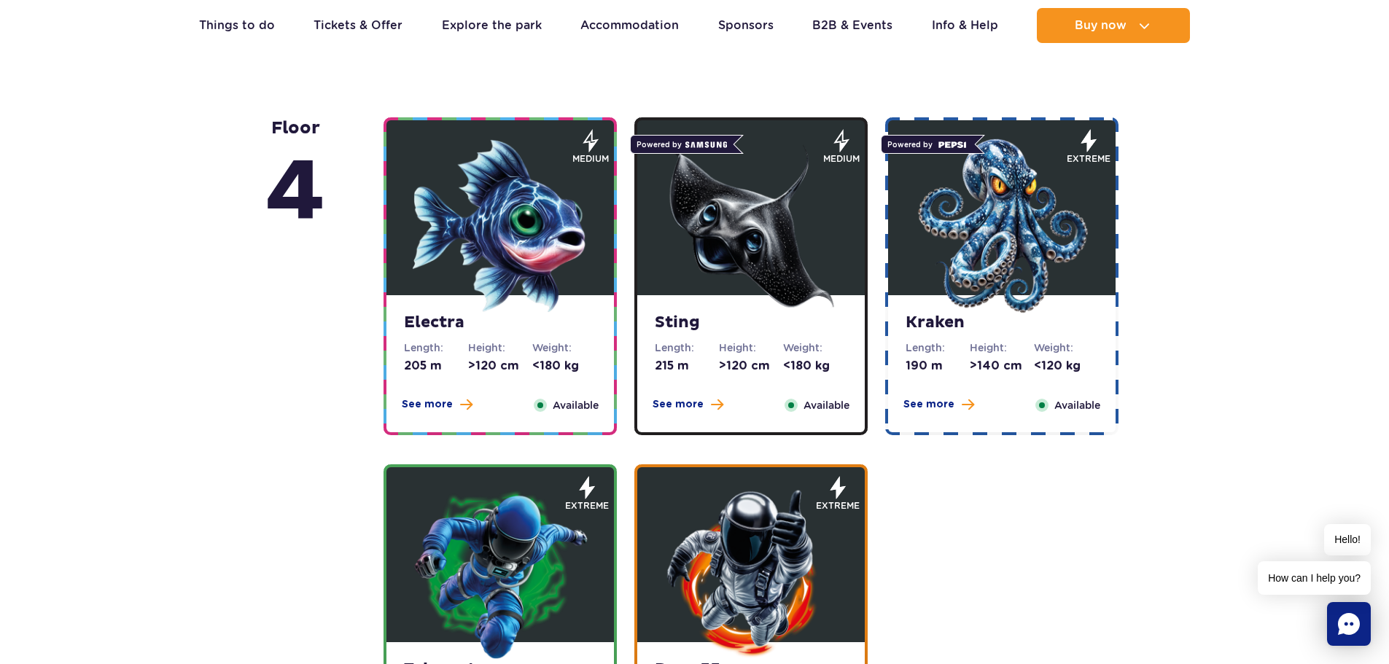
scroll to position [1849, 0]
